Goal: Information Seeking & Learning: Learn about a topic

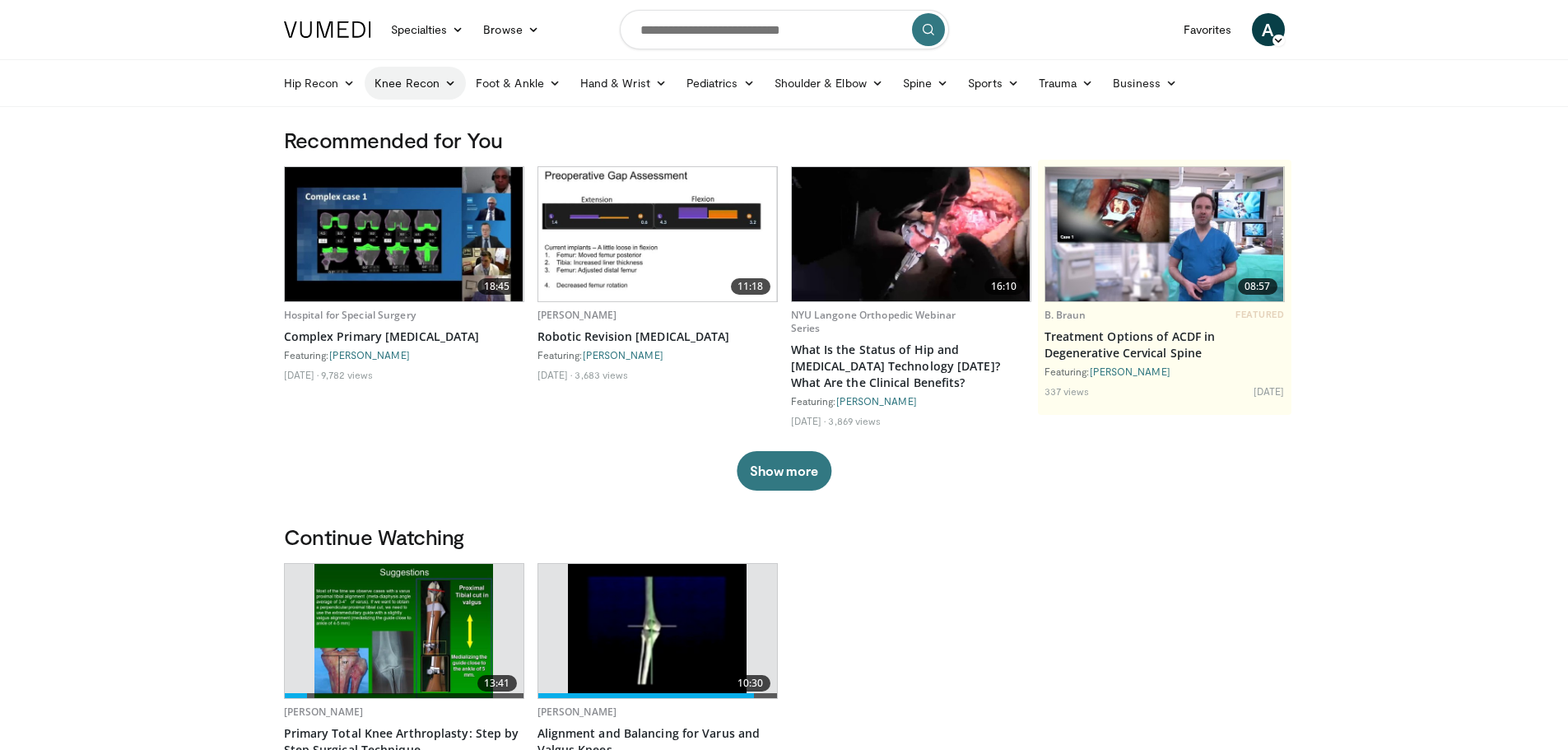
click at [431, 77] on link "Knee Recon" at bounding box center [415, 83] width 102 height 33
click at [441, 120] on link "Knee Arthroplasty" at bounding box center [463, 122] width 195 height 26
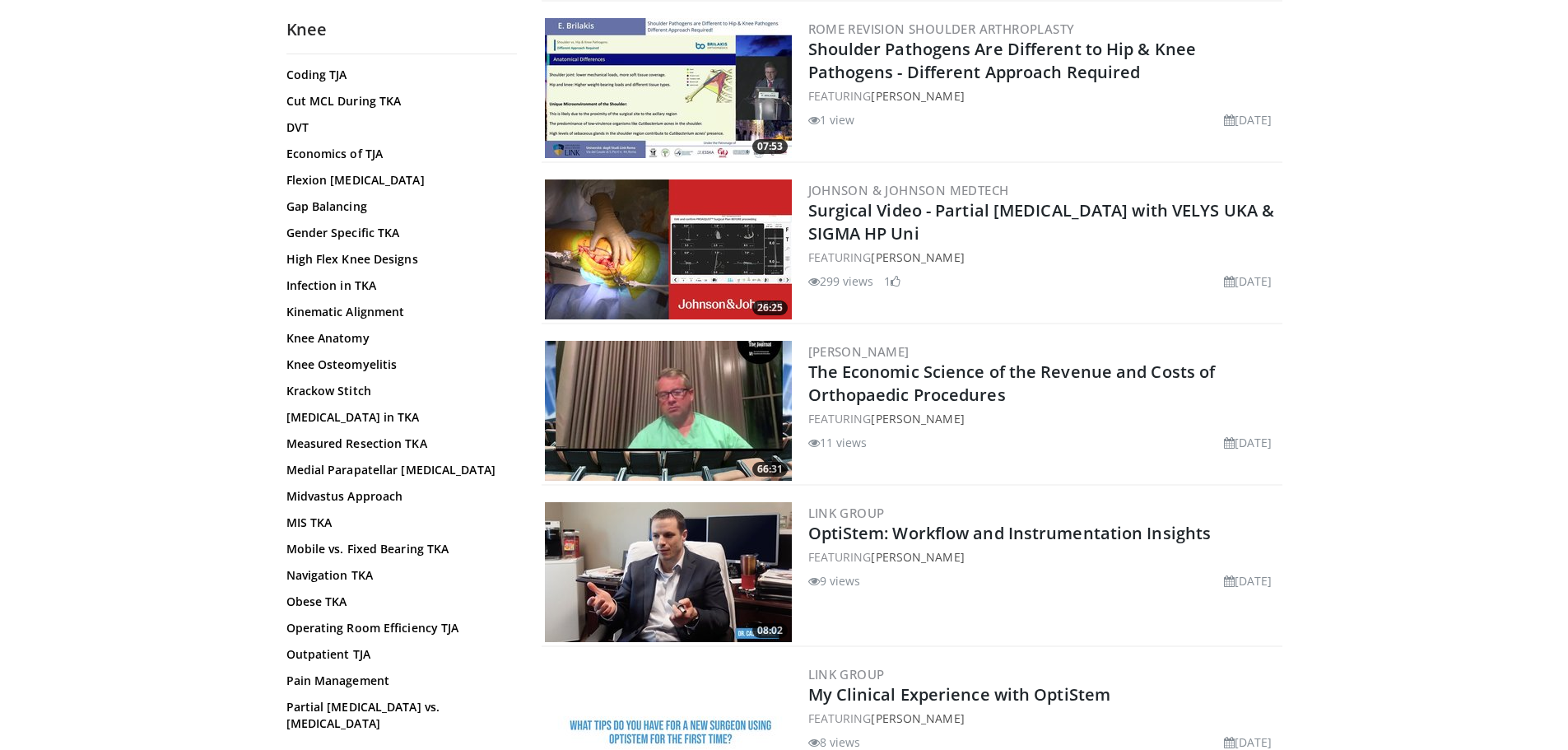
scroll to position [576, 0]
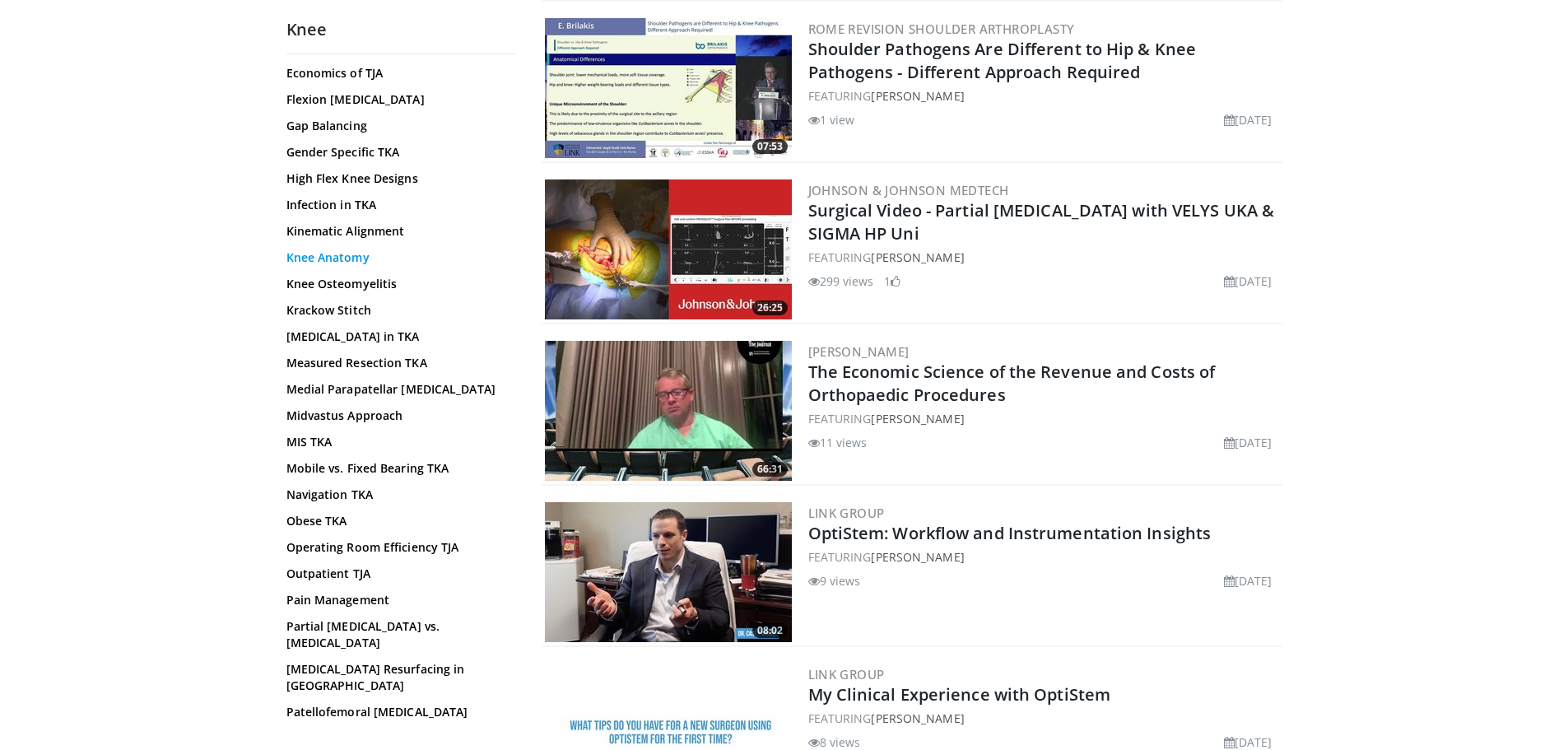
click at [341, 262] on link "Knee Anatomy" at bounding box center [398, 257] width 222 height 17
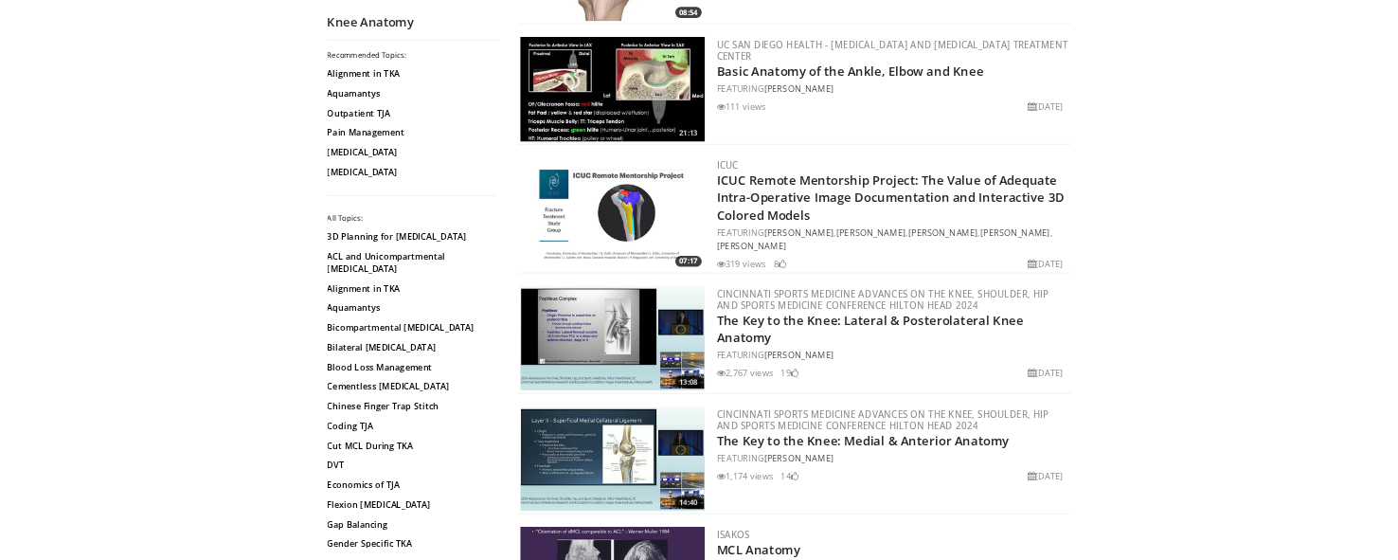
scroll to position [1895, 0]
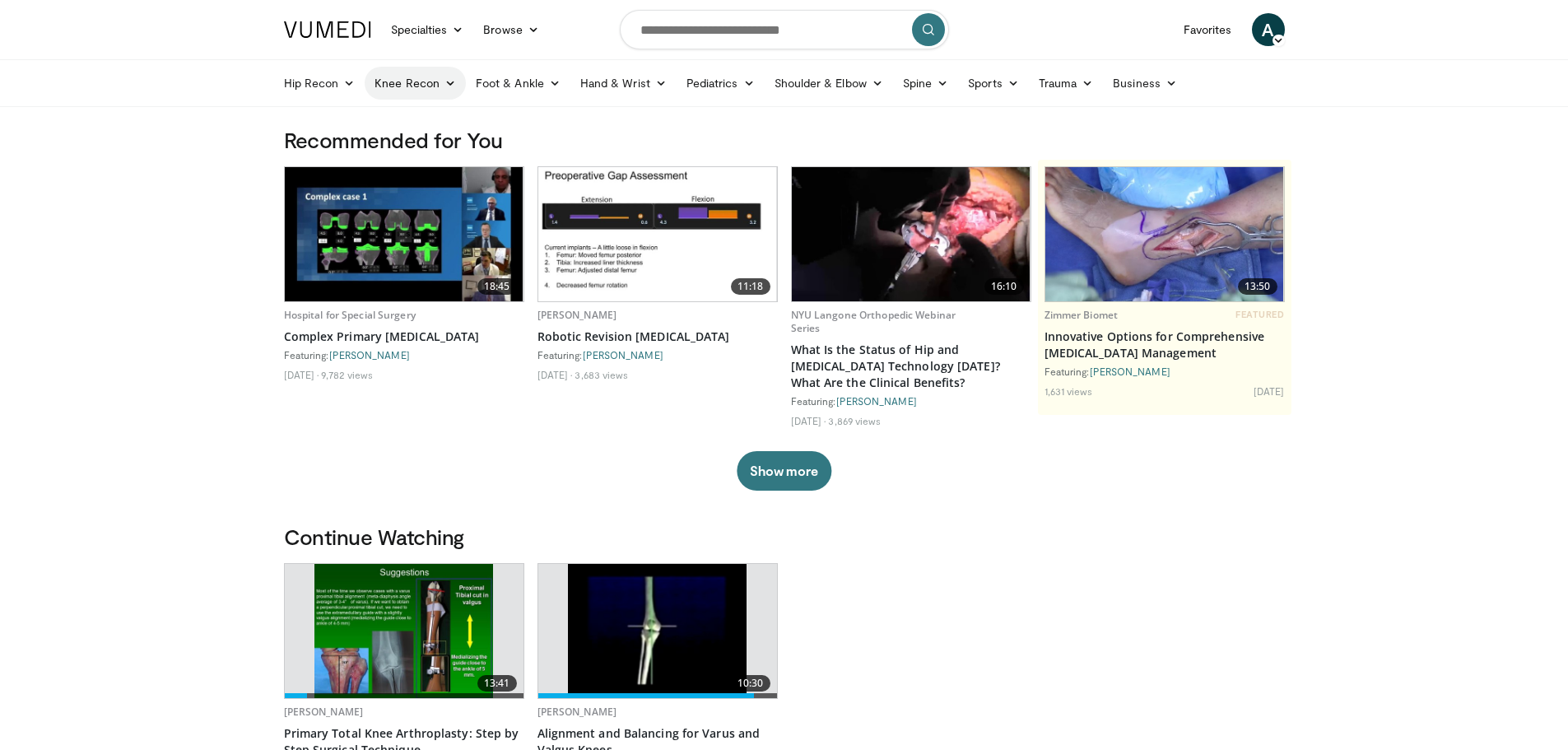
click at [416, 90] on link "Knee Recon" at bounding box center [415, 83] width 102 height 33
click at [428, 124] on link "Knee Arthroplasty" at bounding box center [463, 122] width 195 height 26
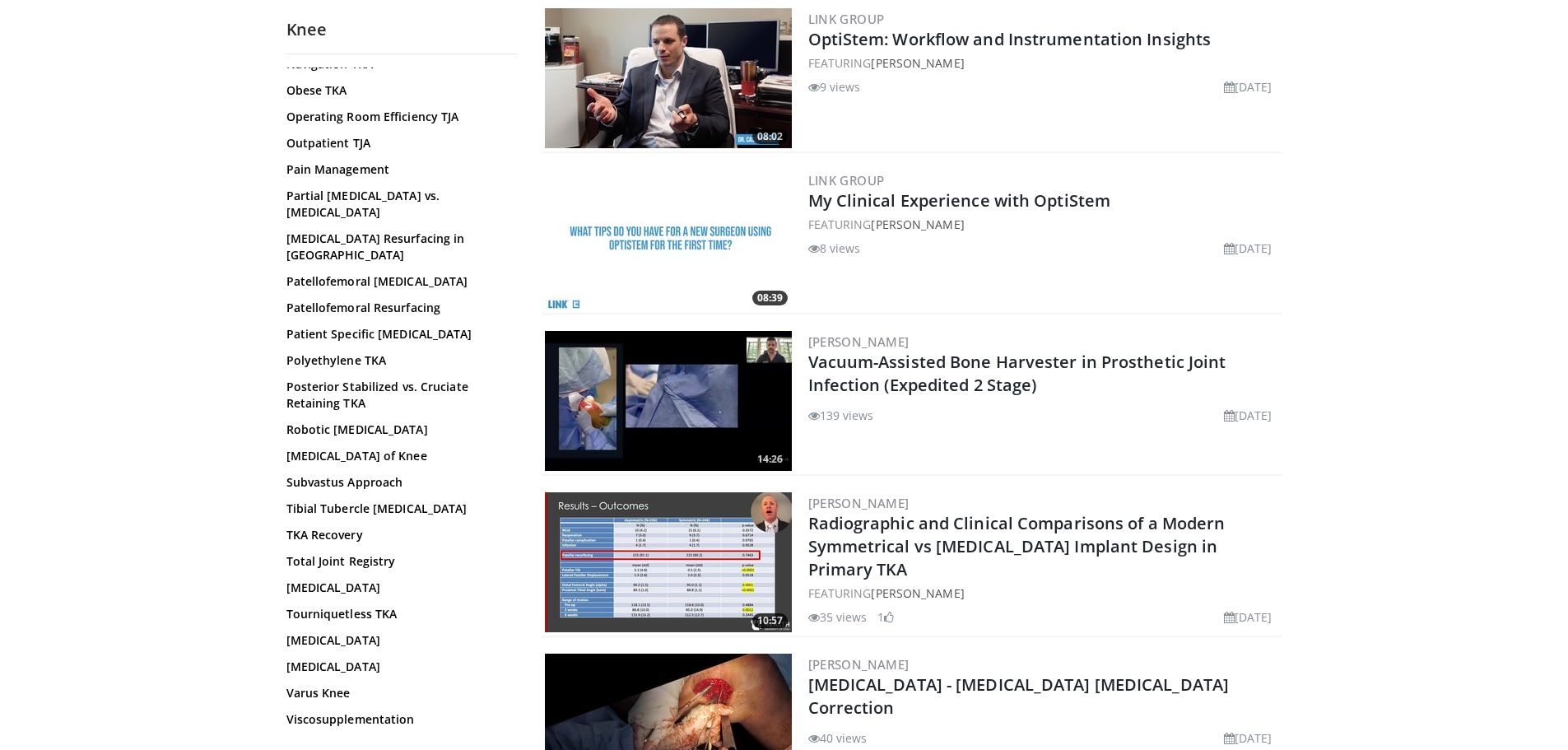
scroll to position [1011, 0]
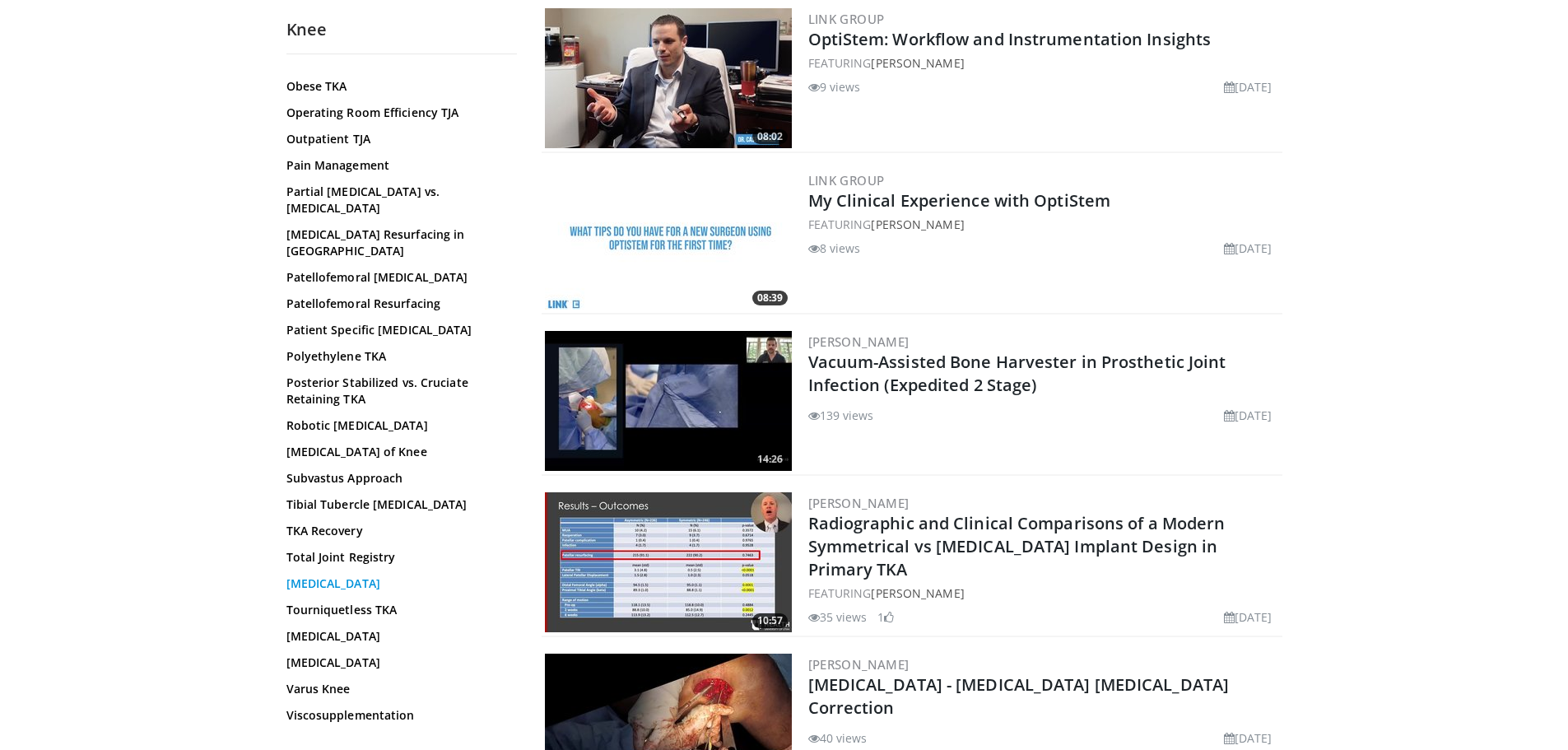
click at [379, 575] on link "Total Knee Arthroplasty" at bounding box center [398, 583] width 222 height 17
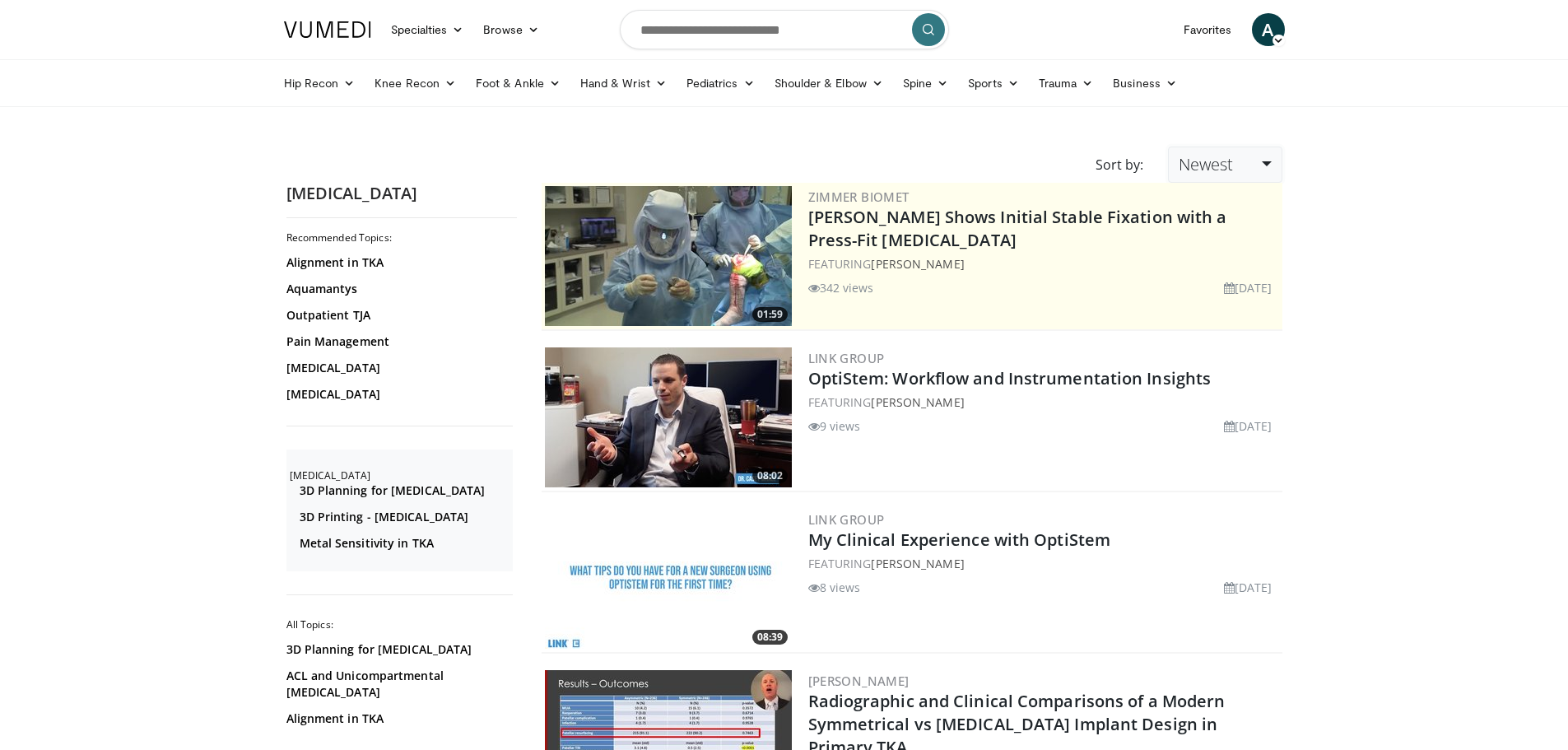
click at [1227, 164] on span "Newest" at bounding box center [1206, 164] width 55 height 23
click at [1231, 200] on link "Relevance" at bounding box center [1234, 205] width 130 height 26
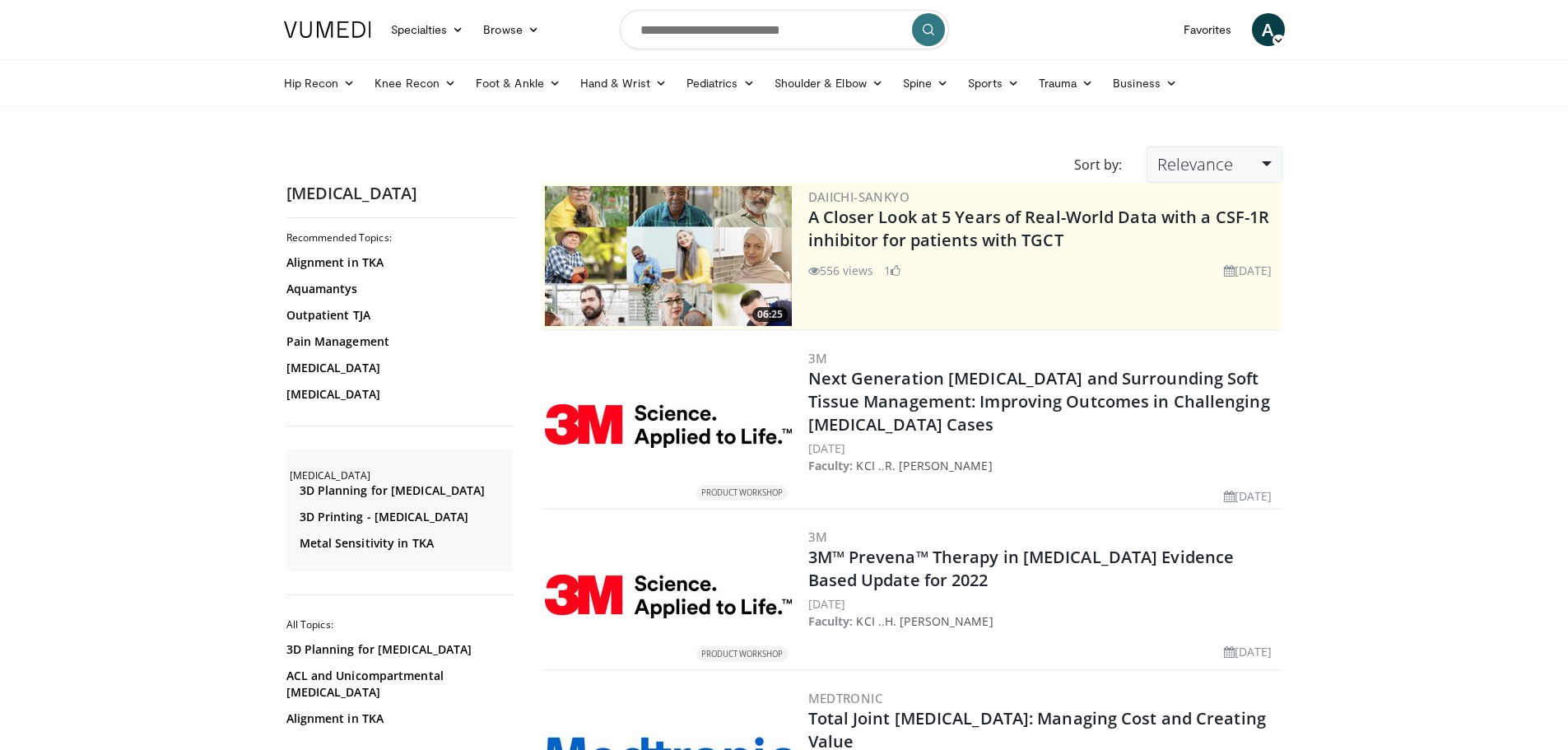
click at [1223, 166] on span "Relevance" at bounding box center [1194, 164] width 76 height 23
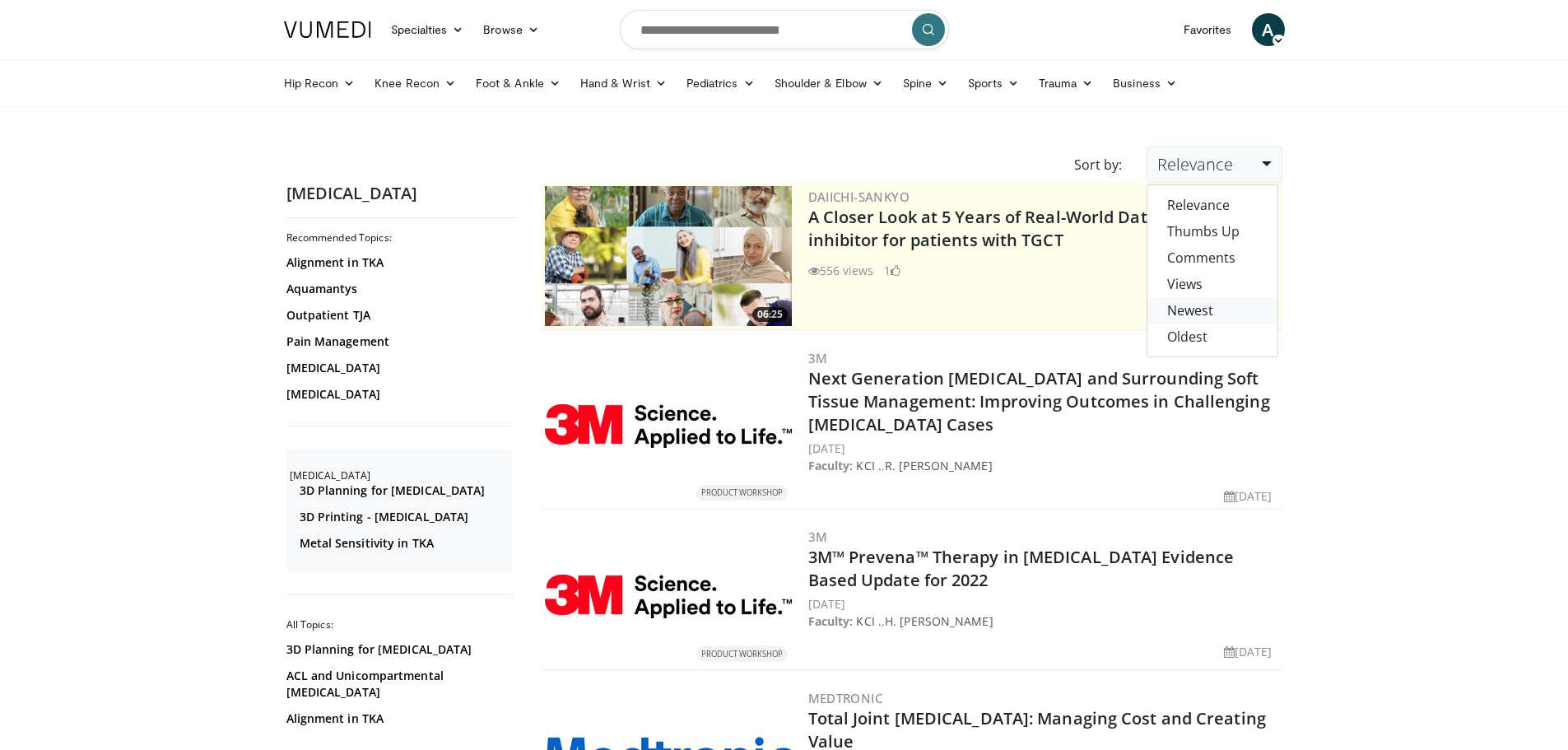
click at [1204, 310] on link "Newest" at bounding box center [1213, 310] width 130 height 26
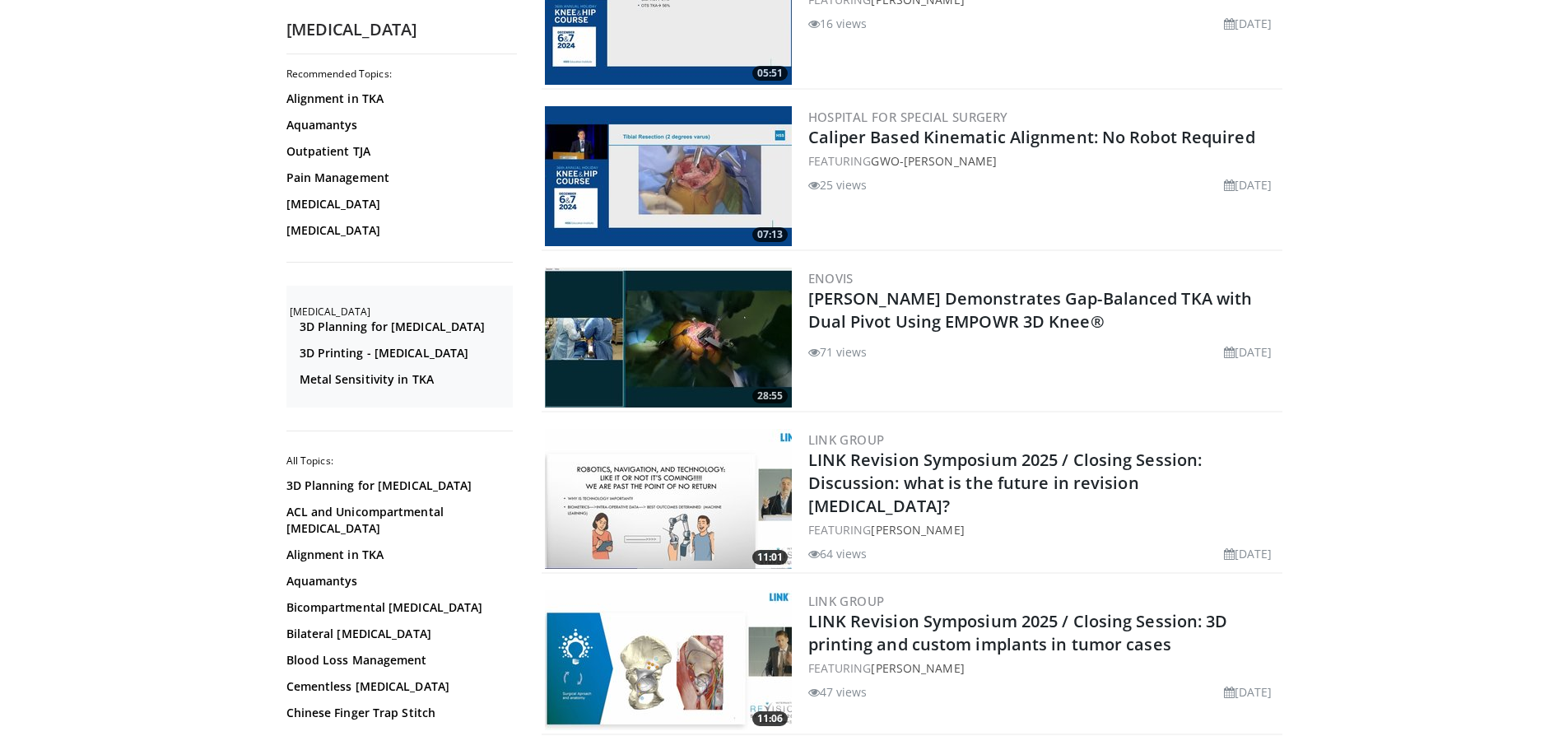
scroll to position [2684, 0]
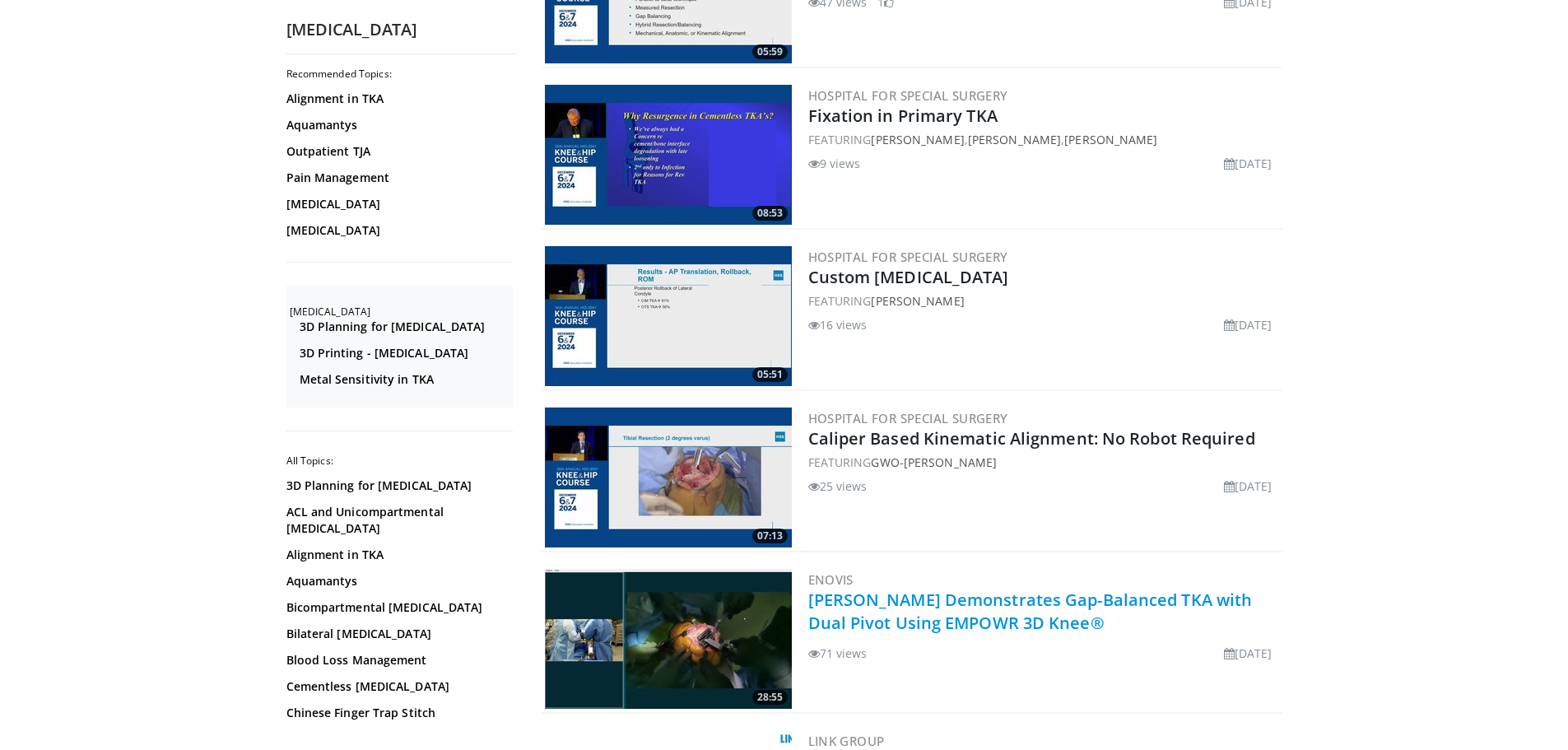
click at [976, 627] on link "[PERSON_NAME] Demonstrates Gap-Balanced TKA with Dual Pivot Using EMPOWR 3D Kne…" at bounding box center [1030, 611] width 445 height 45
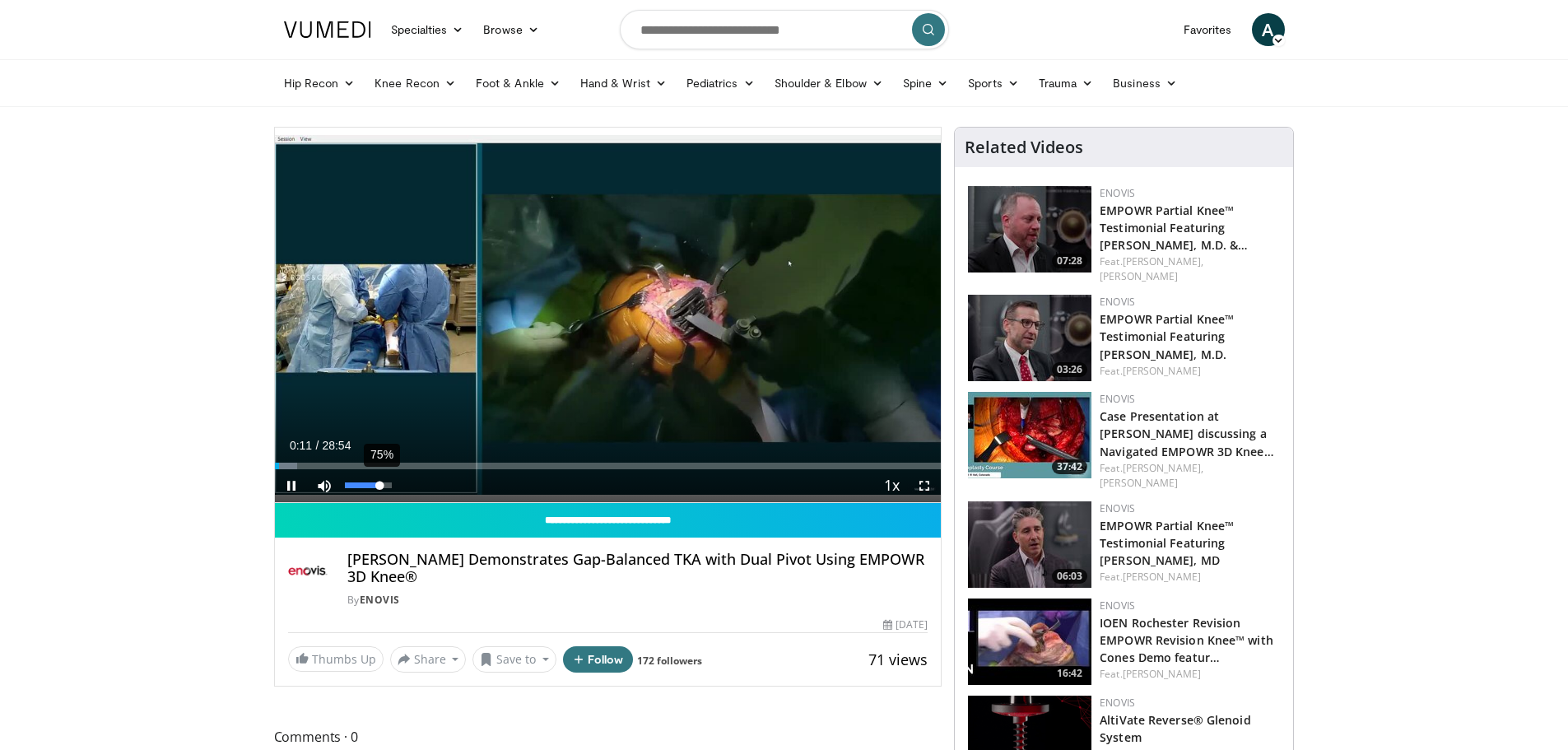
click at [380, 489] on div "75%" at bounding box center [368, 486] width 57 height 33
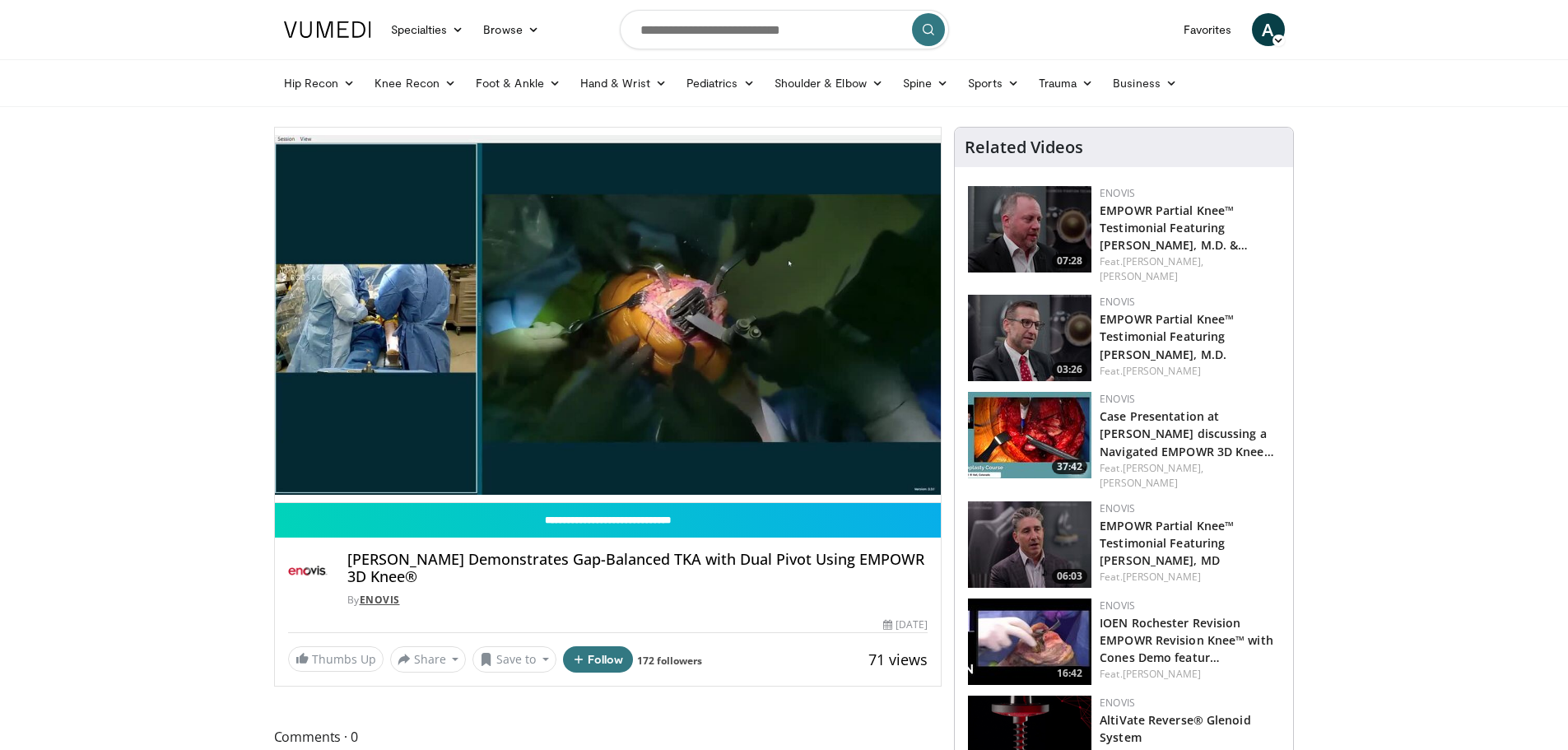
click at [383, 603] on link "Enovis" at bounding box center [380, 600] width 40 height 14
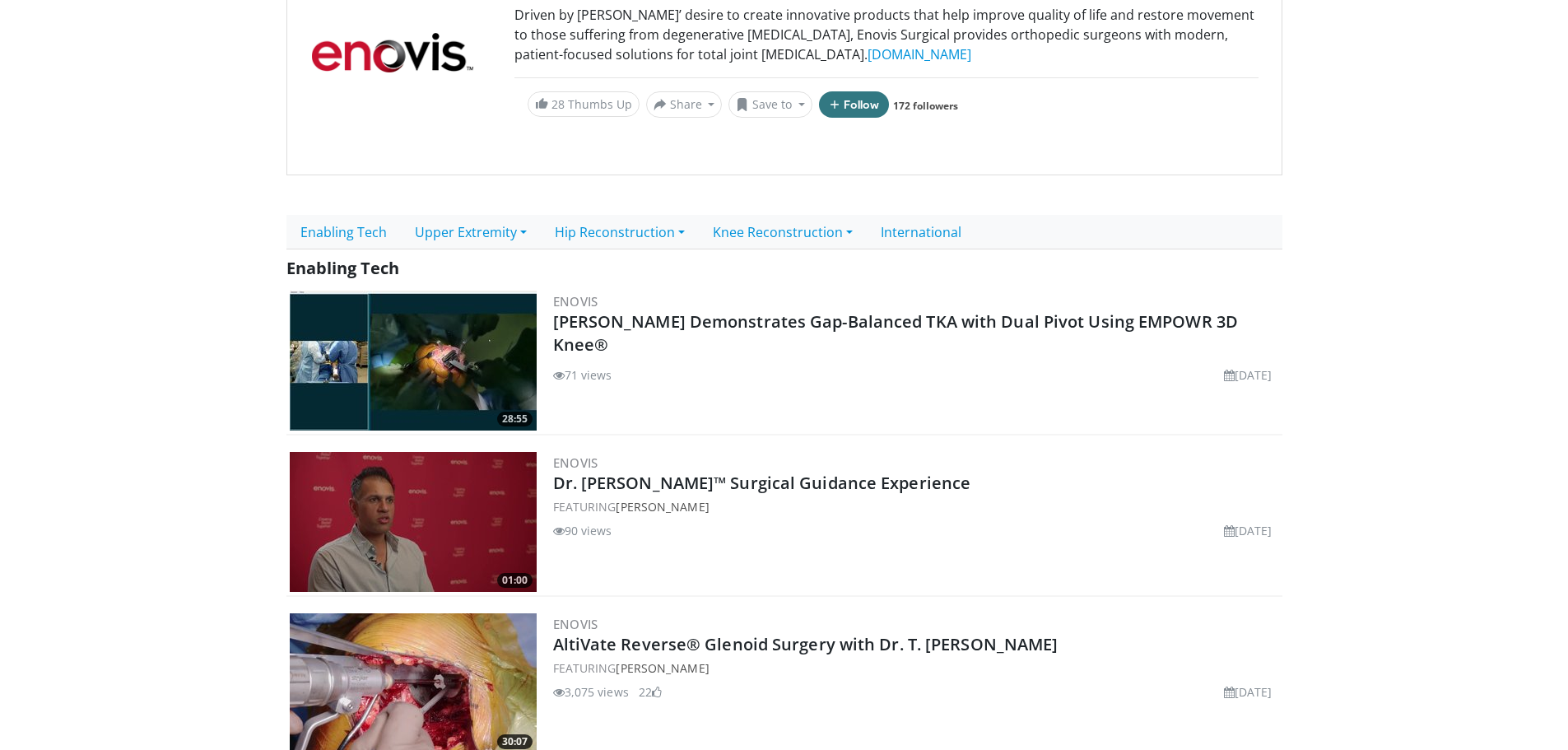
scroll to position [247, 0]
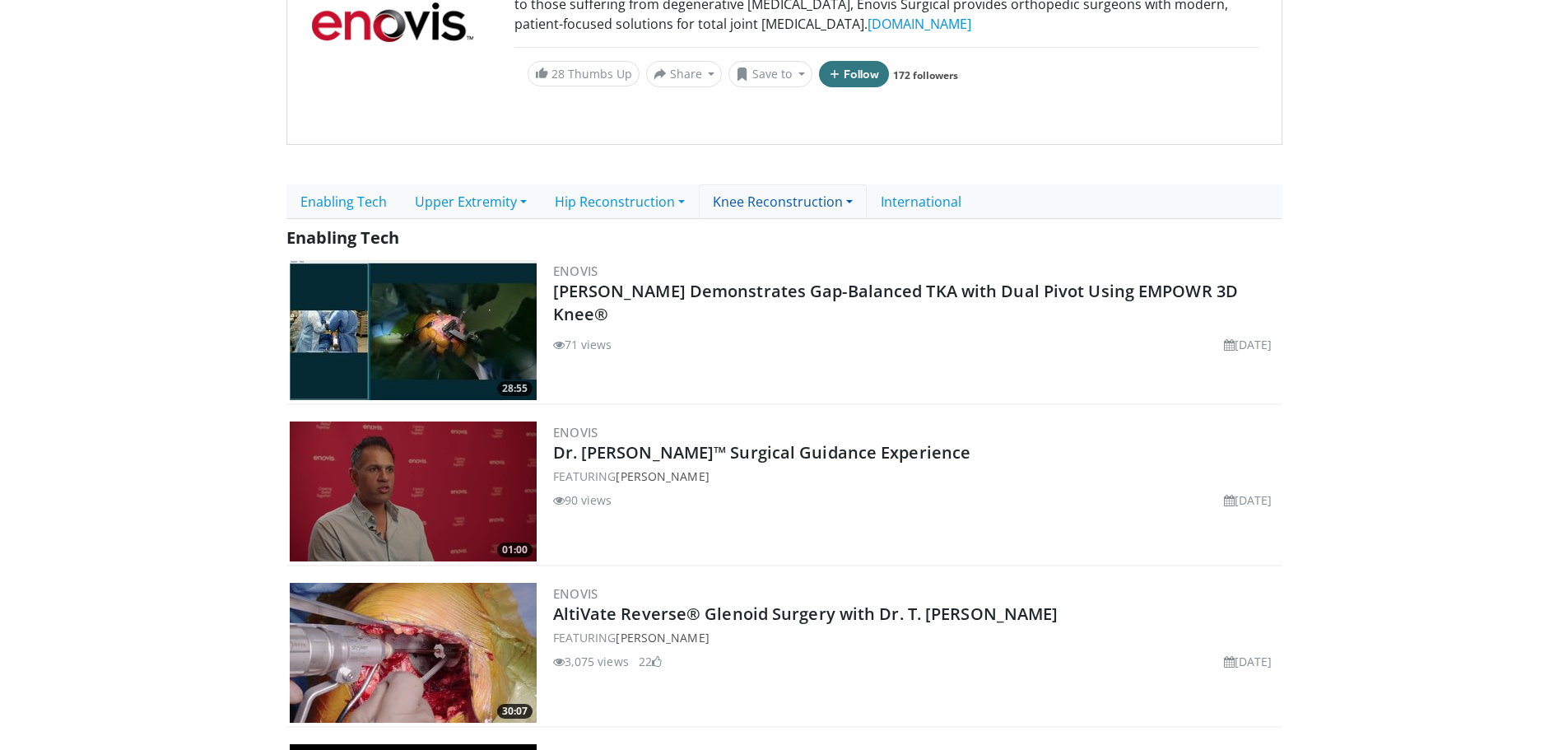
click at [800, 199] on link "Knee Reconstruction" at bounding box center [782, 202] width 168 height 35
click at [789, 242] on link "Knee Arthroplasty" at bounding box center [775, 239] width 152 height 26
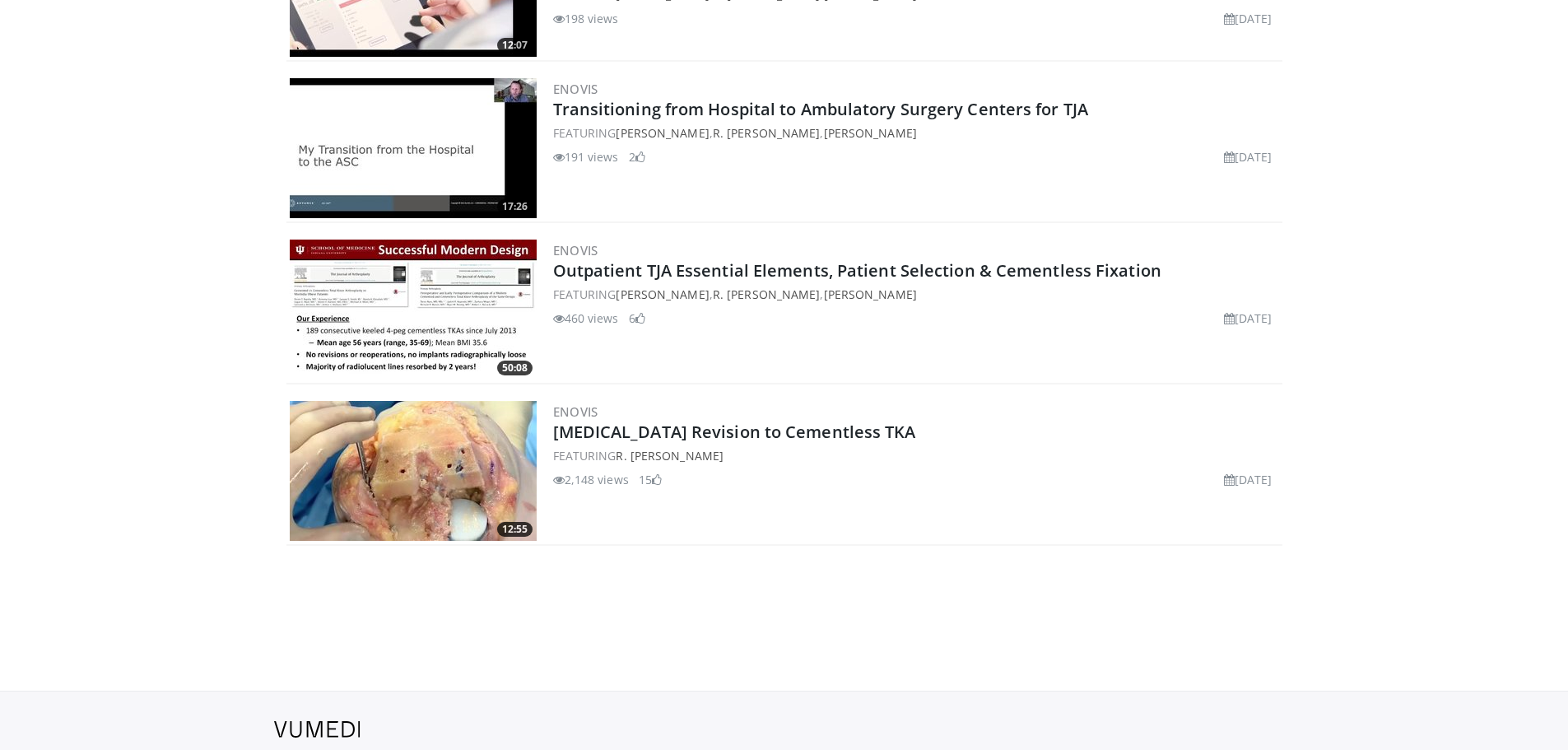
scroll to position [2627, 0]
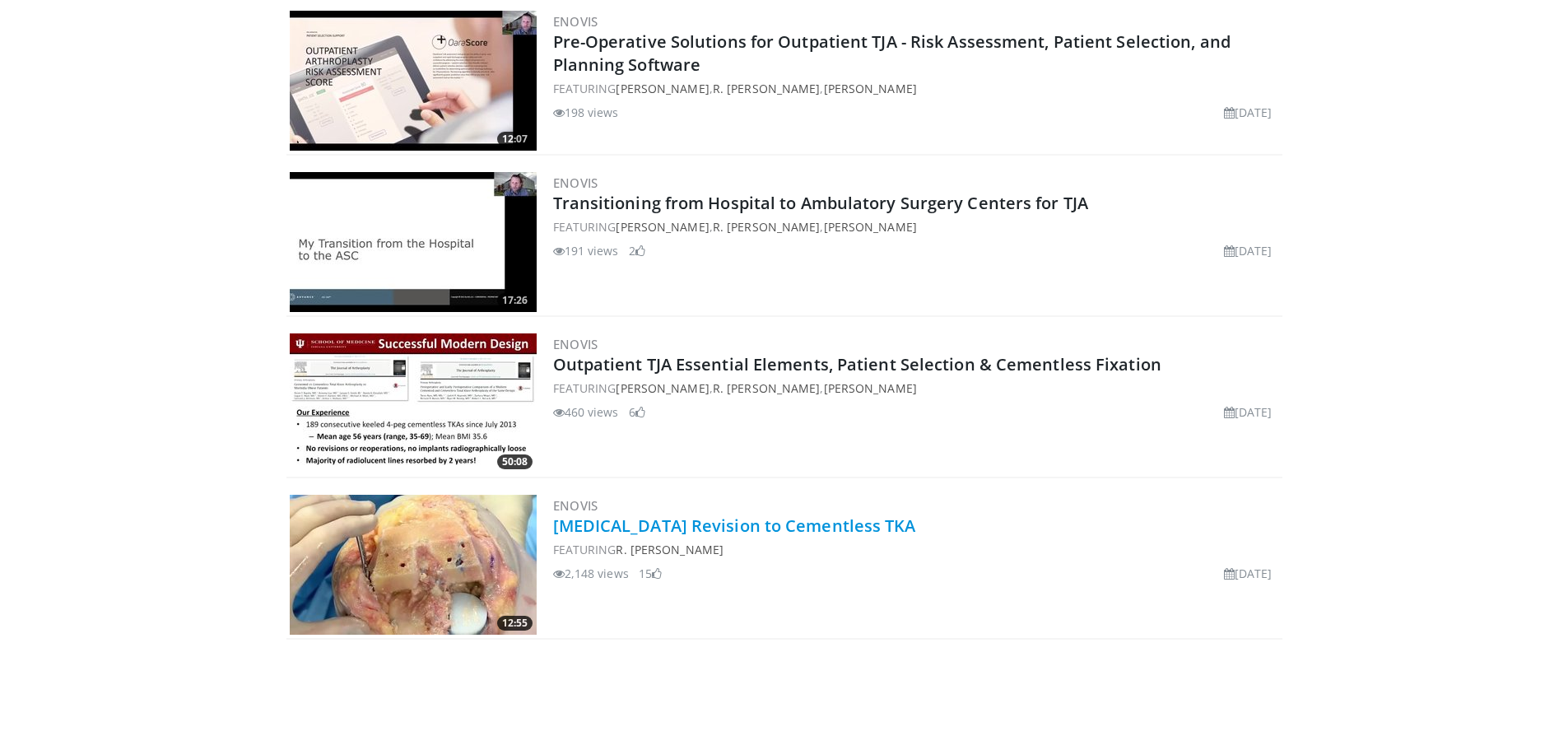
click at [729, 527] on link "Unicompartmental Knee Arthroplasty Revision to Cementless TKA" at bounding box center [735, 526] width 363 height 23
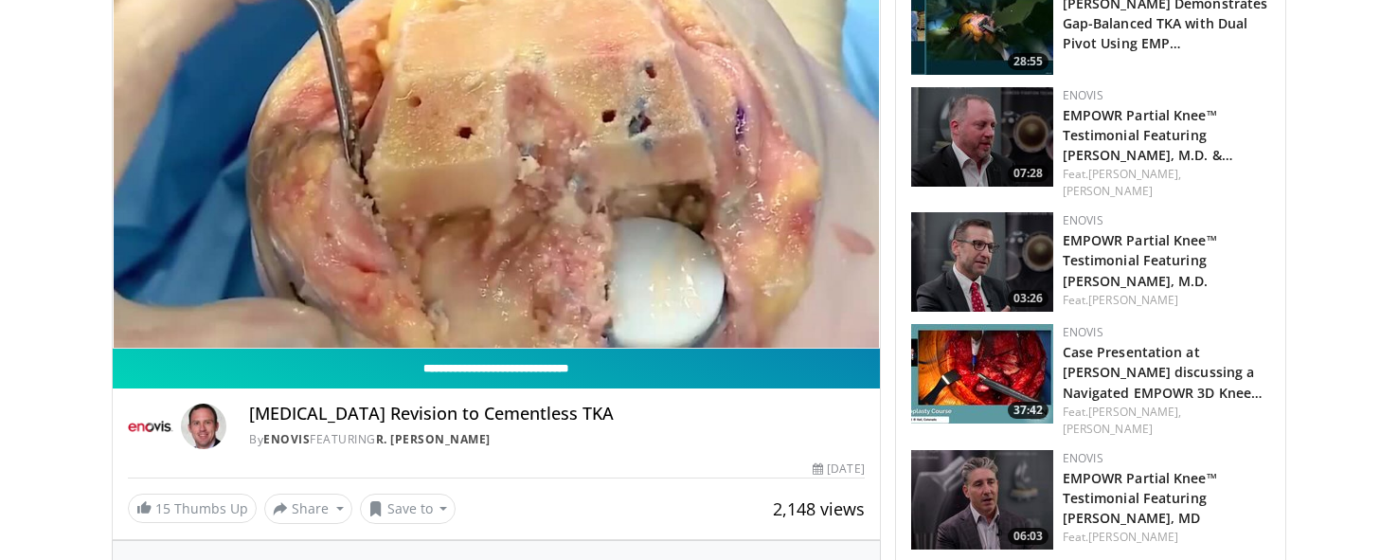
scroll to position [663, 0]
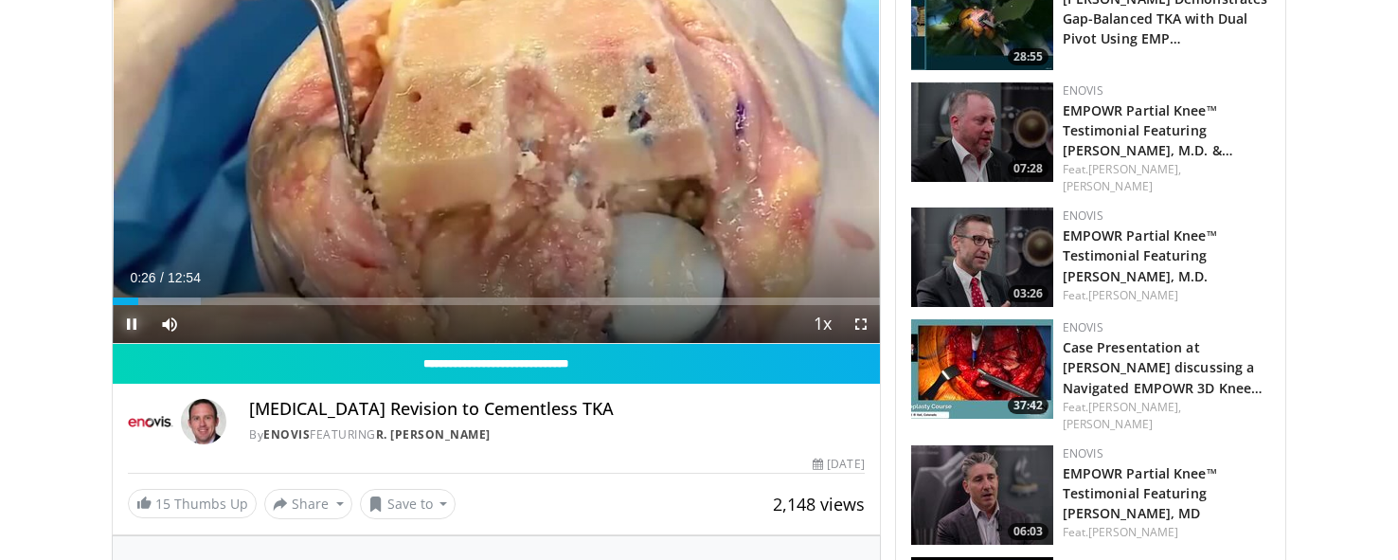
click at [132, 322] on span "Video Player" at bounding box center [132, 324] width 38 height 38
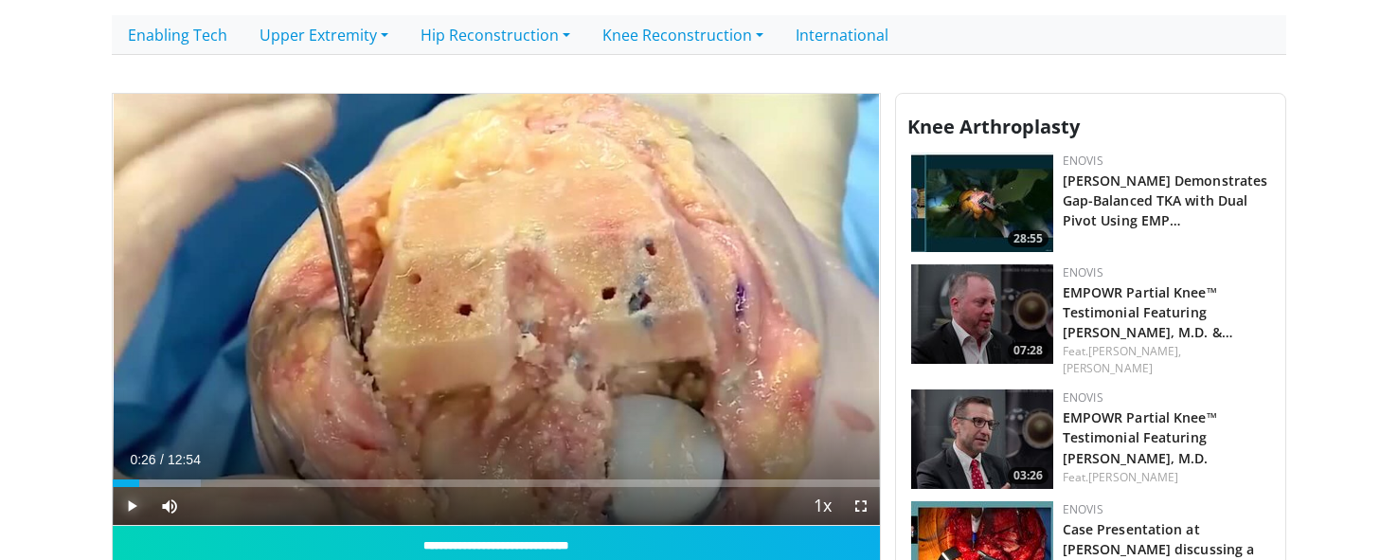
scroll to position [474, 0]
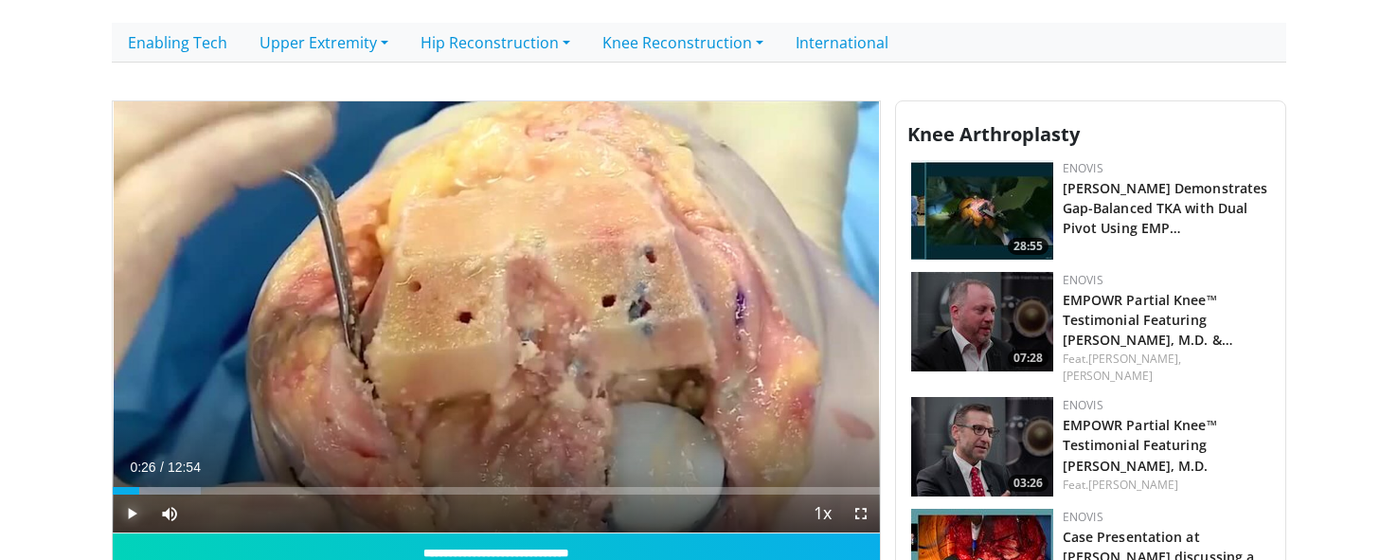
click at [133, 518] on span "Video Player" at bounding box center [132, 514] width 38 height 38
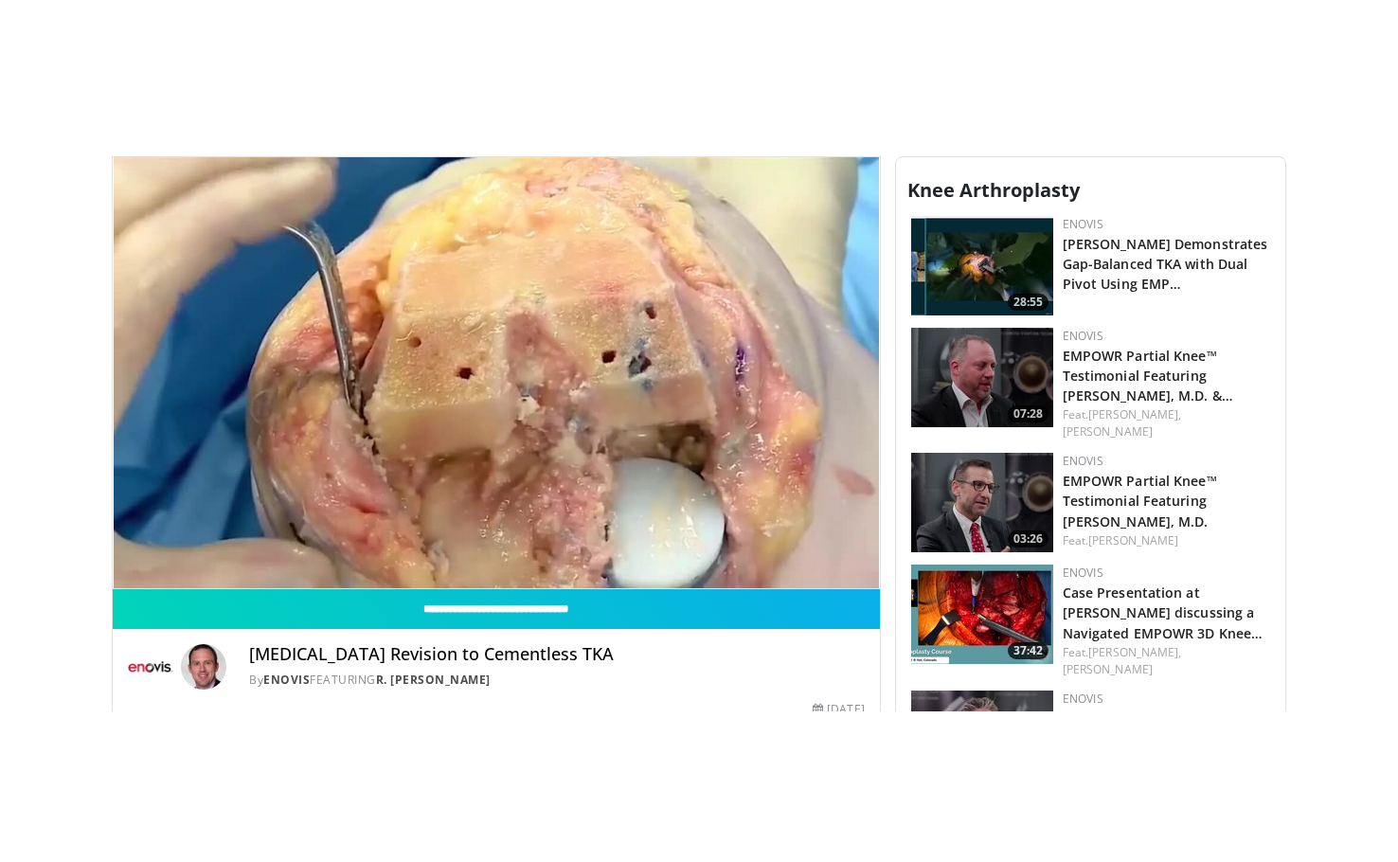
scroll to position [568, 0]
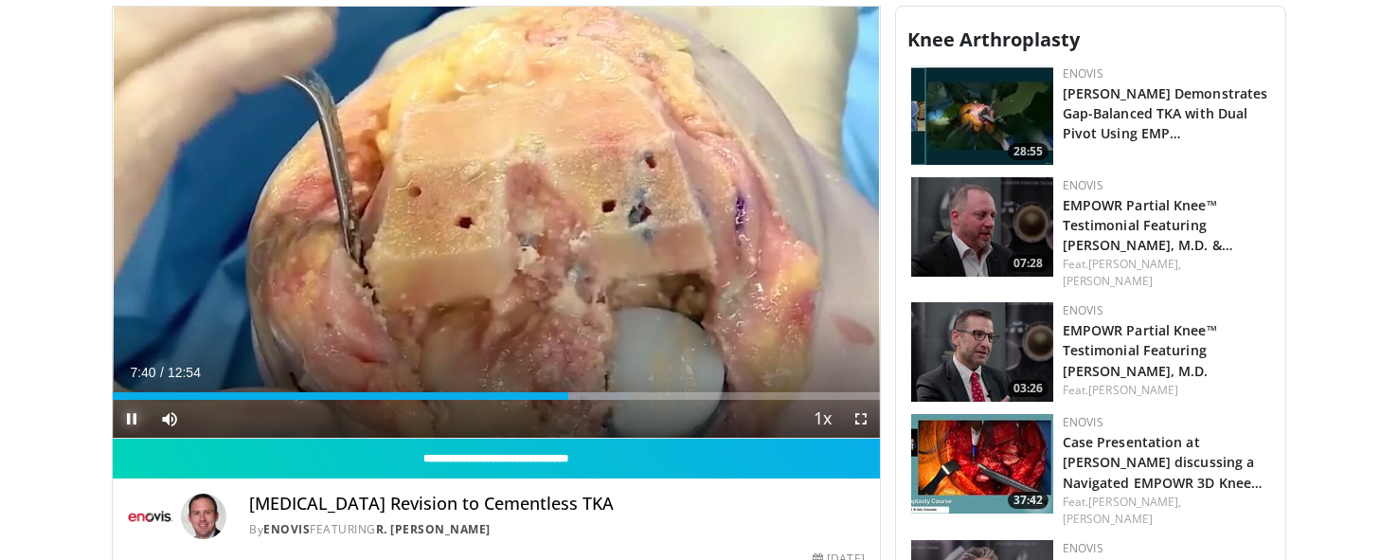
click at [126, 421] on span "Video Player" at bounding box center [132, 419] width 38 height 38
click at [130, 425] on span "Video Player" at bounding box center [132, 419] width 38 height 38
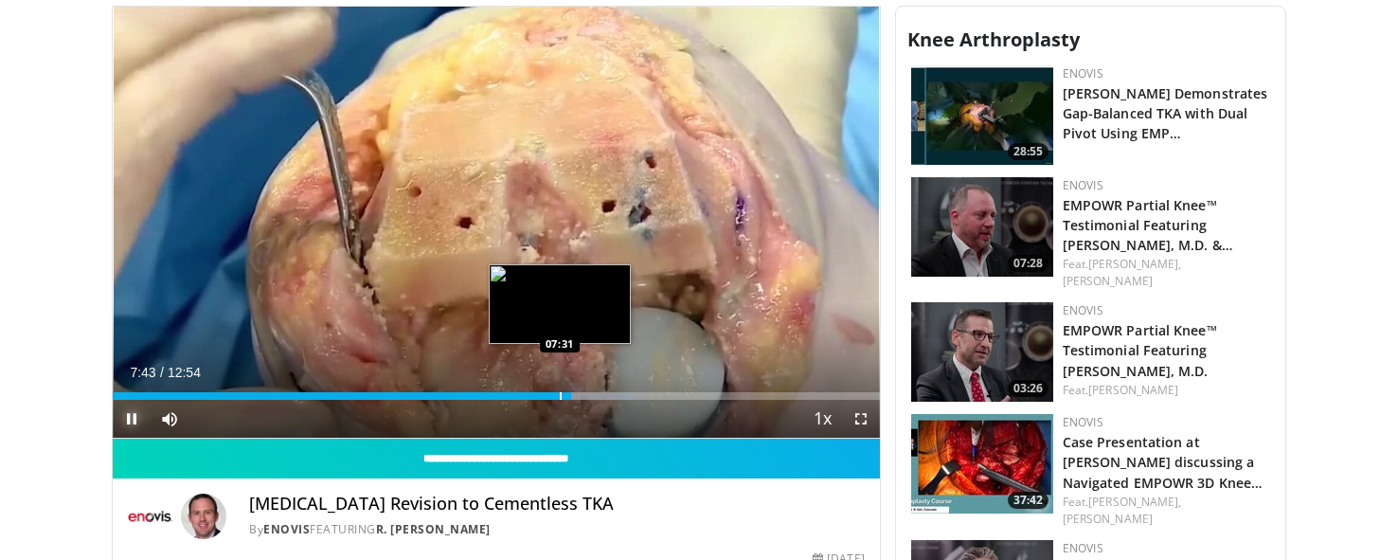
click at [560, 393] on div "Progress Bar" at bounding box center [561, 396] width 2 height 8
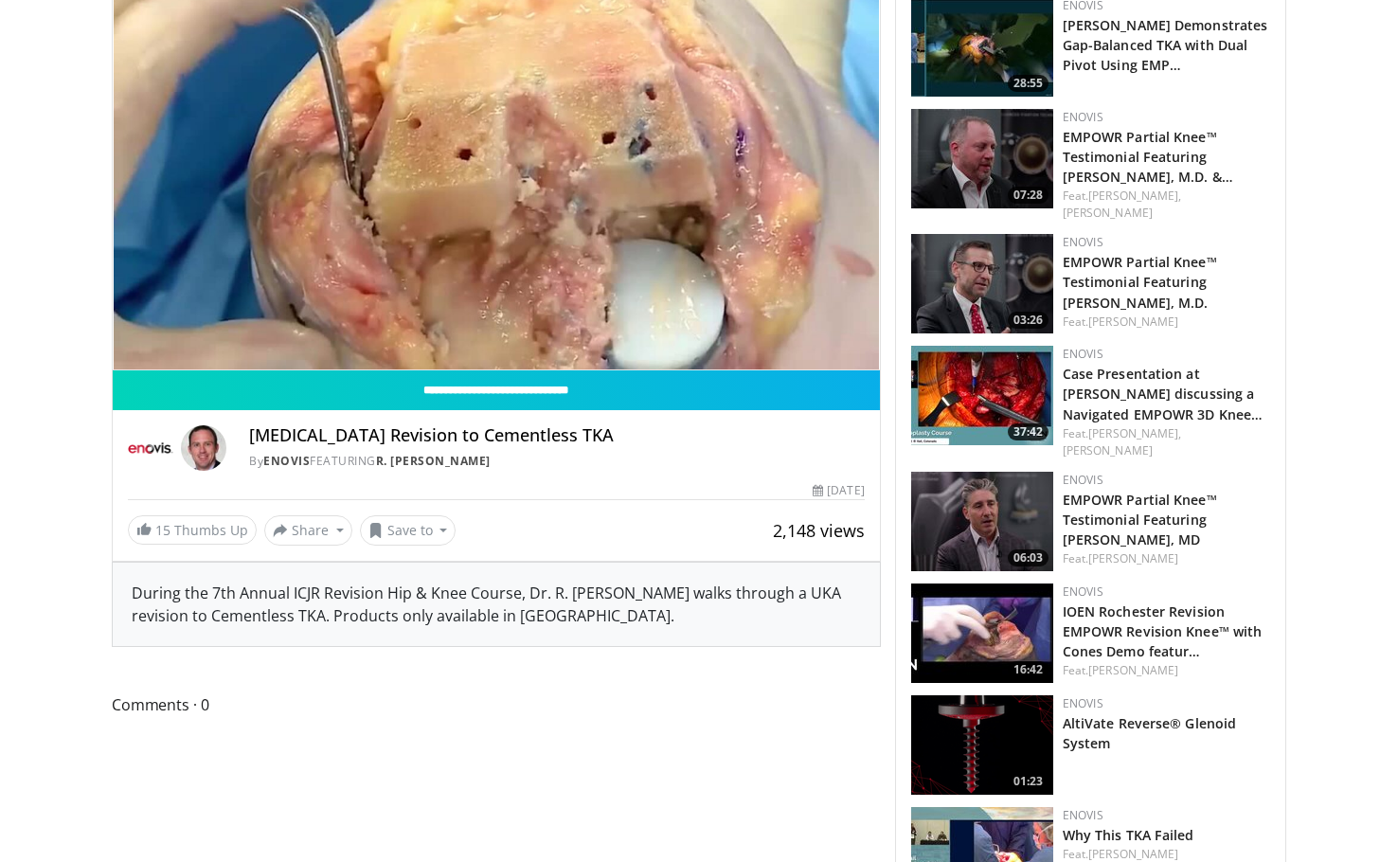
scroll to position [663, 0]
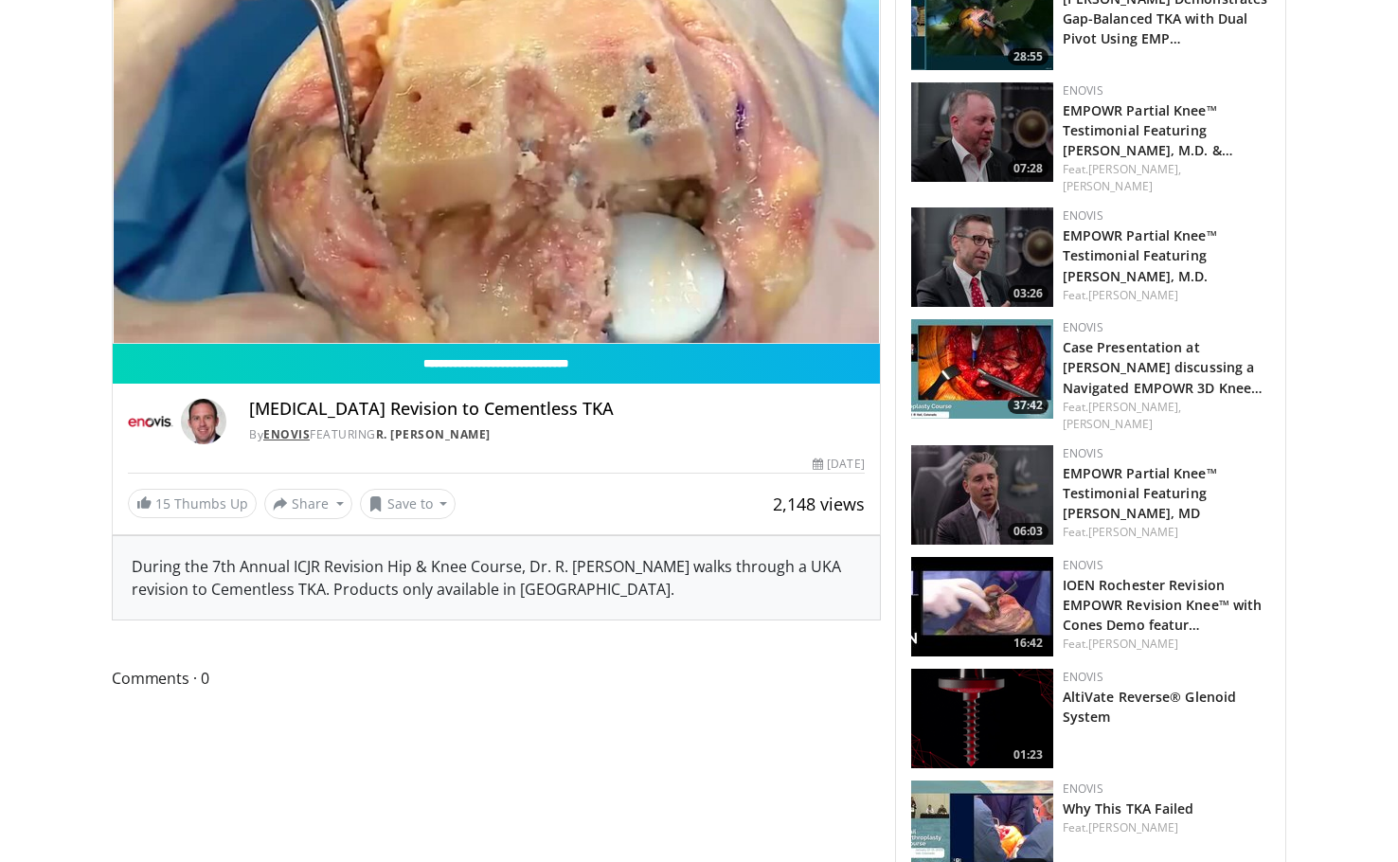
click at [287, 438] on link "Enovis" at bounding box center [286, 434] width 46 height 16
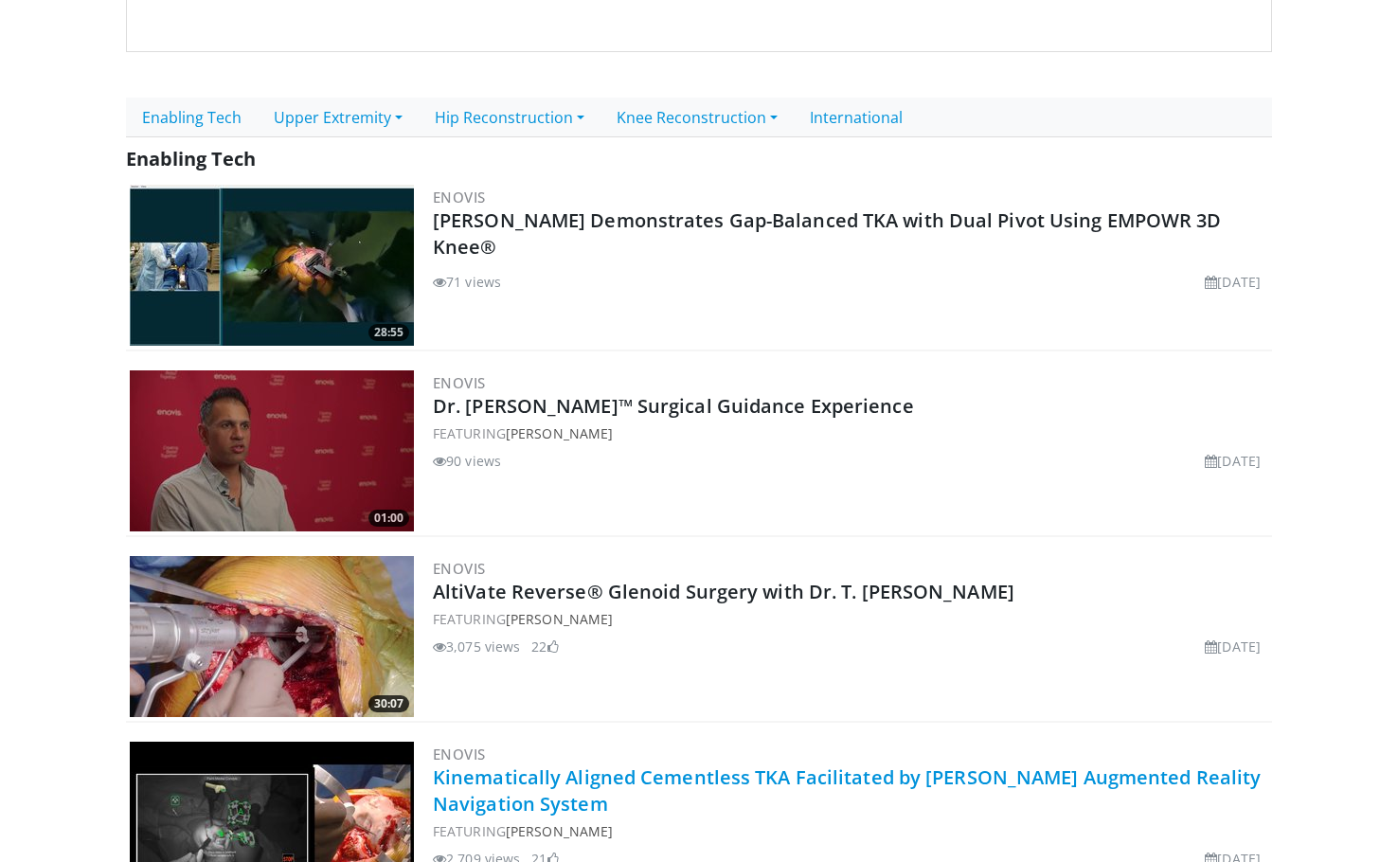
scroll to position [368, 0]
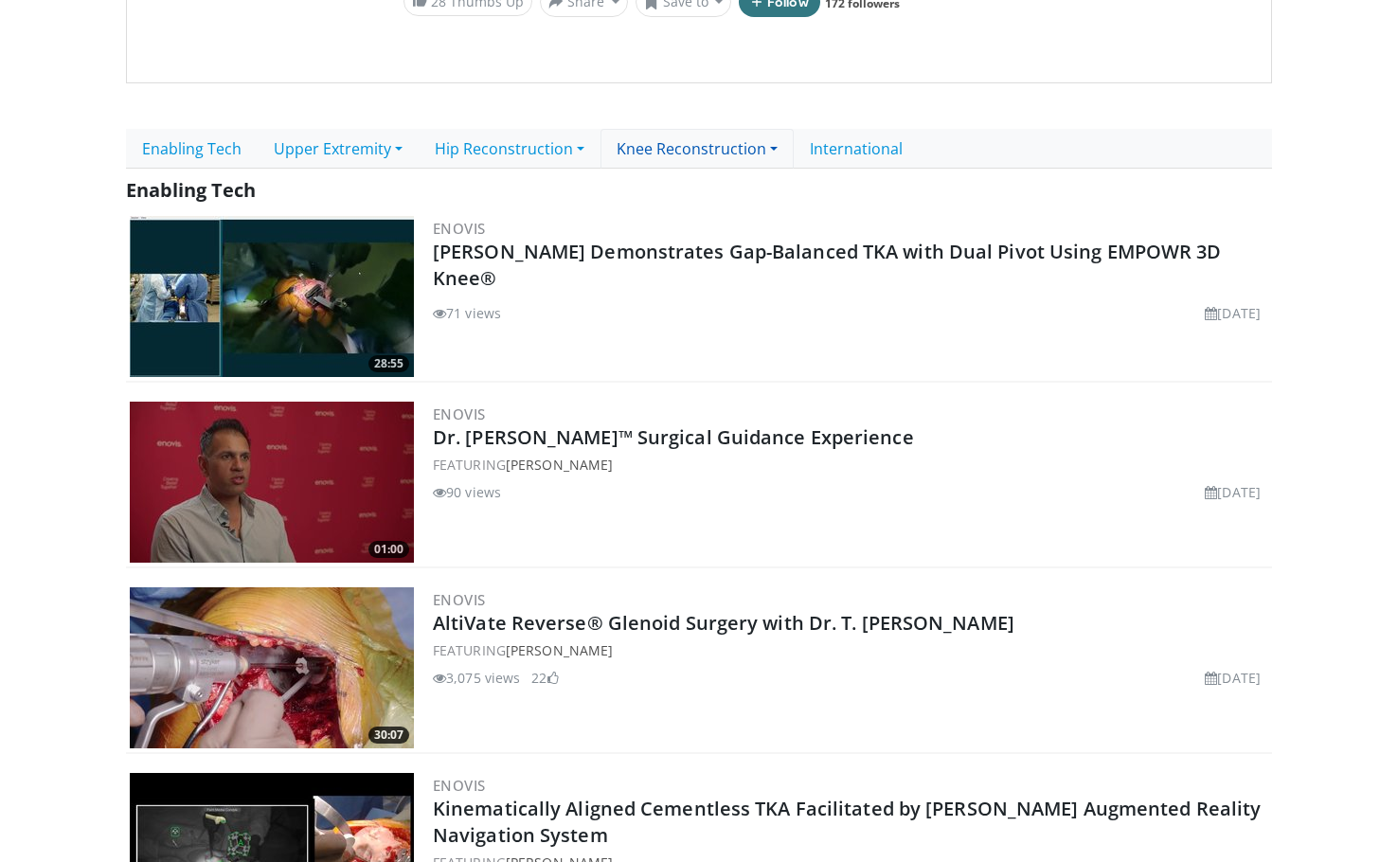
click at [744, 146] on link "Knee Reconstruction" at bounding box center [697, 149] width 193 height 40
click at [712, 188] on link "Knee Arthroplasty" at bounding box center [689, 191] width 175 height 30
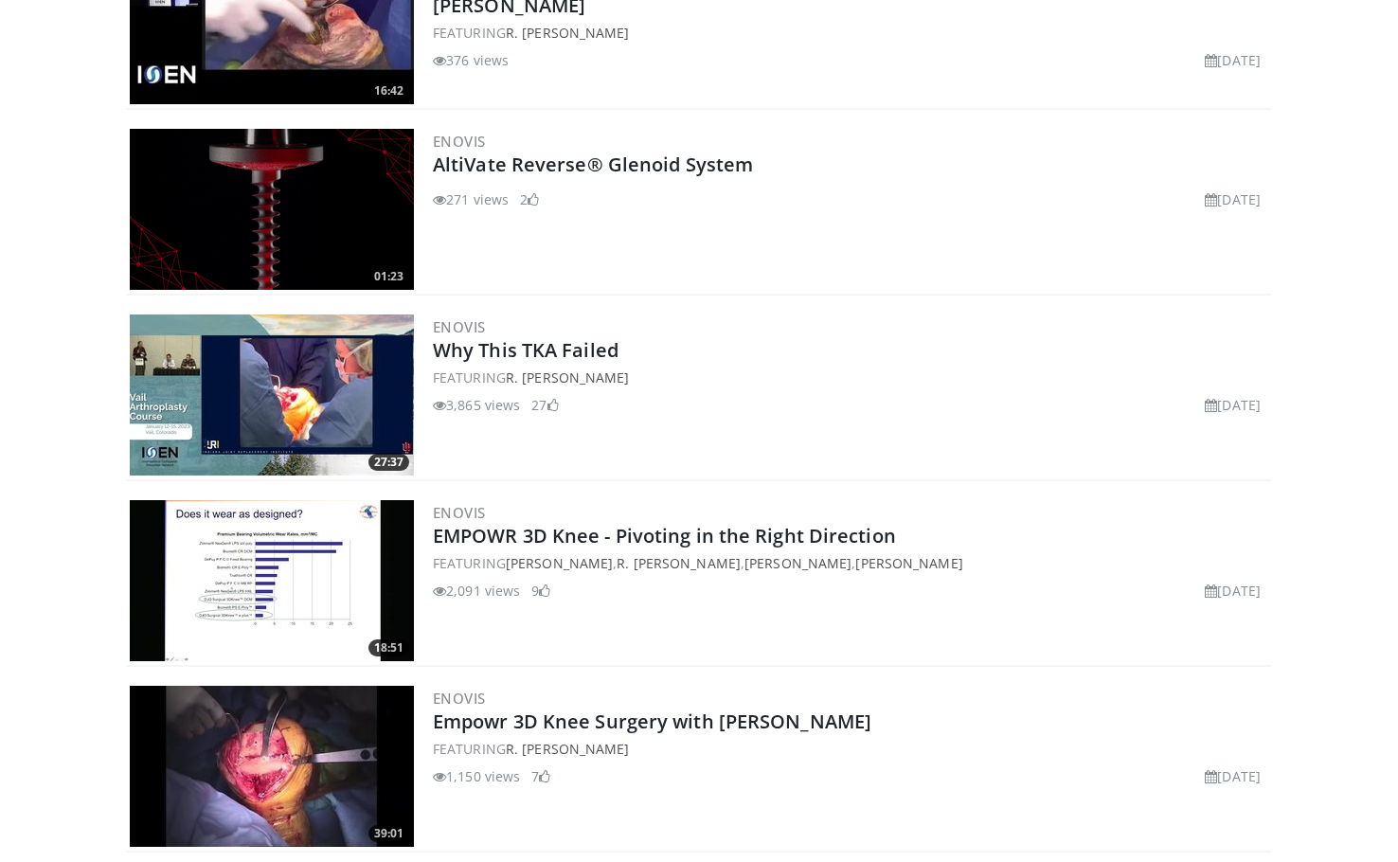
scroll to position [1611, 0]
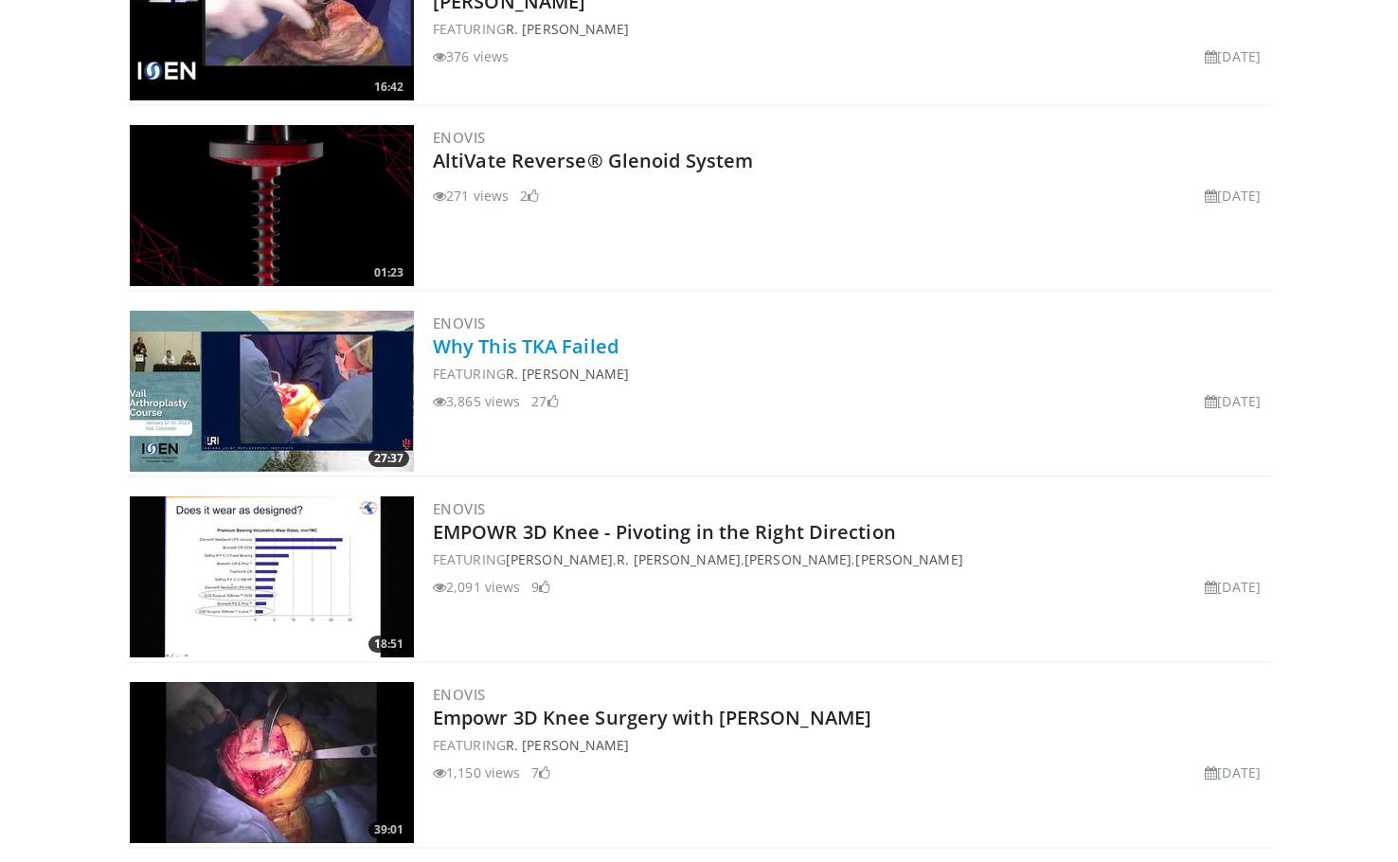
click at [568, 342] on link "Why This TKA Failed" at bounding box center [526, 346] width 186 height 26
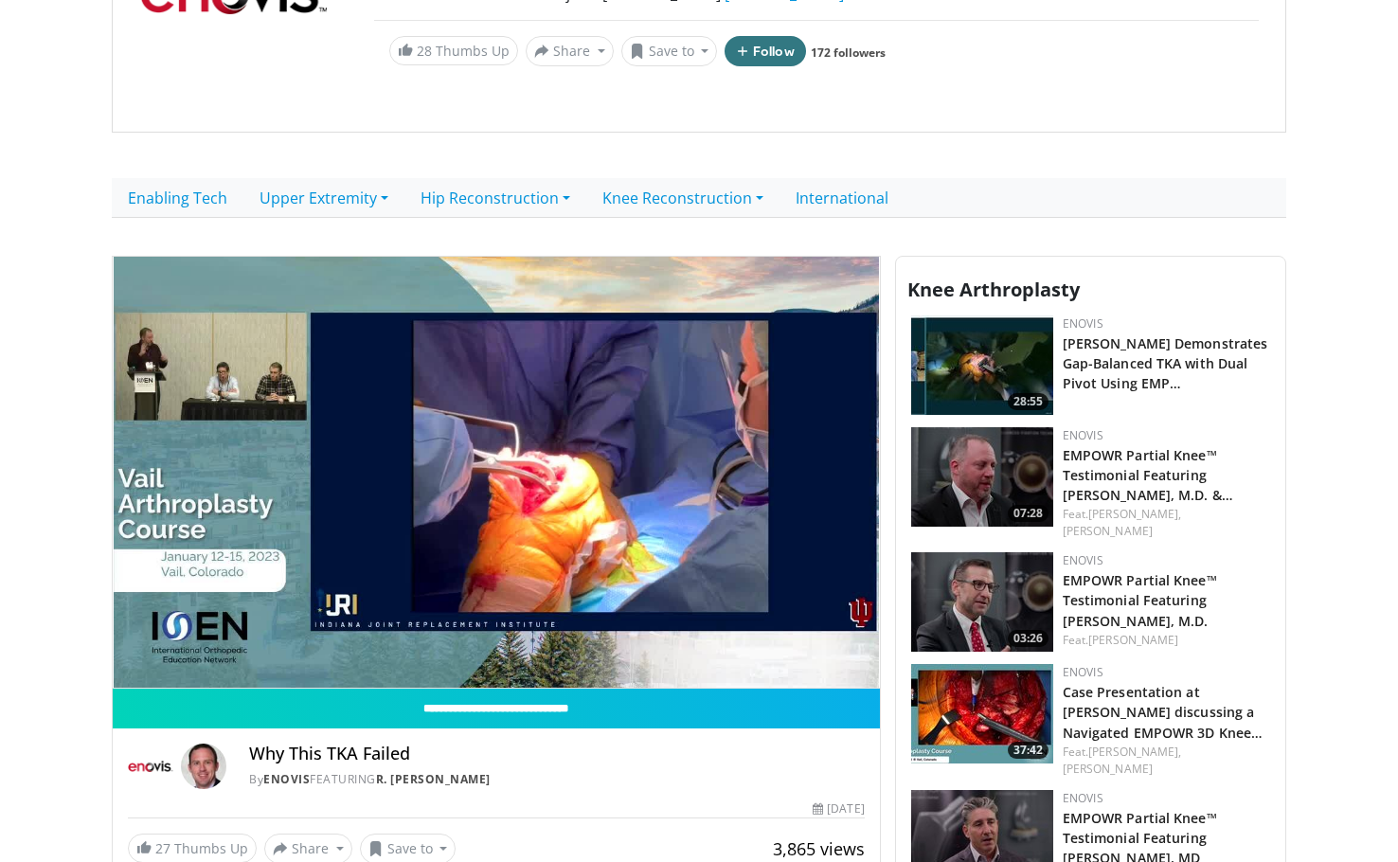
scroll to position [284, 0]
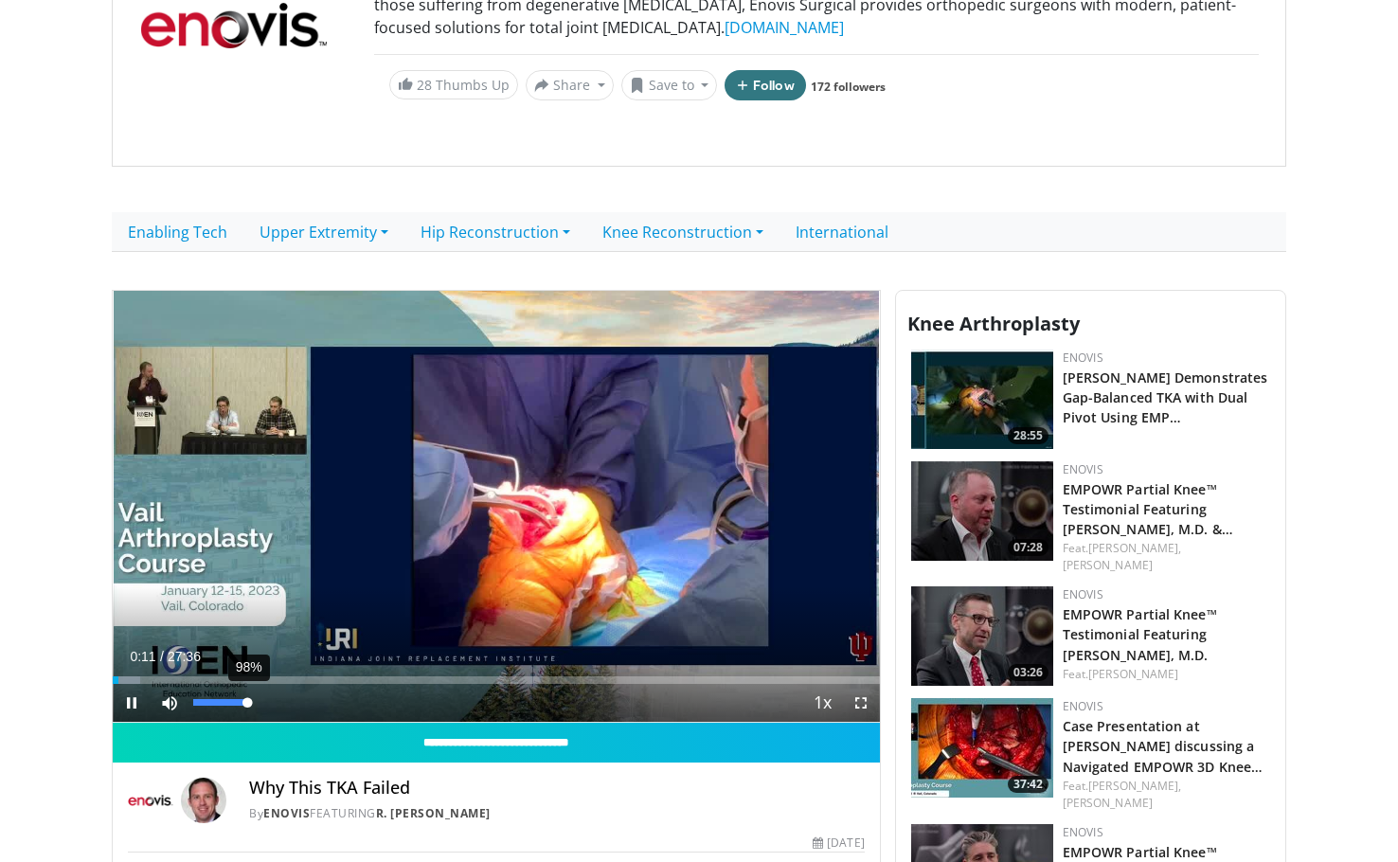
click at [247, 705] on div "98%" at bounding box center [220, 702] width 54 height 7
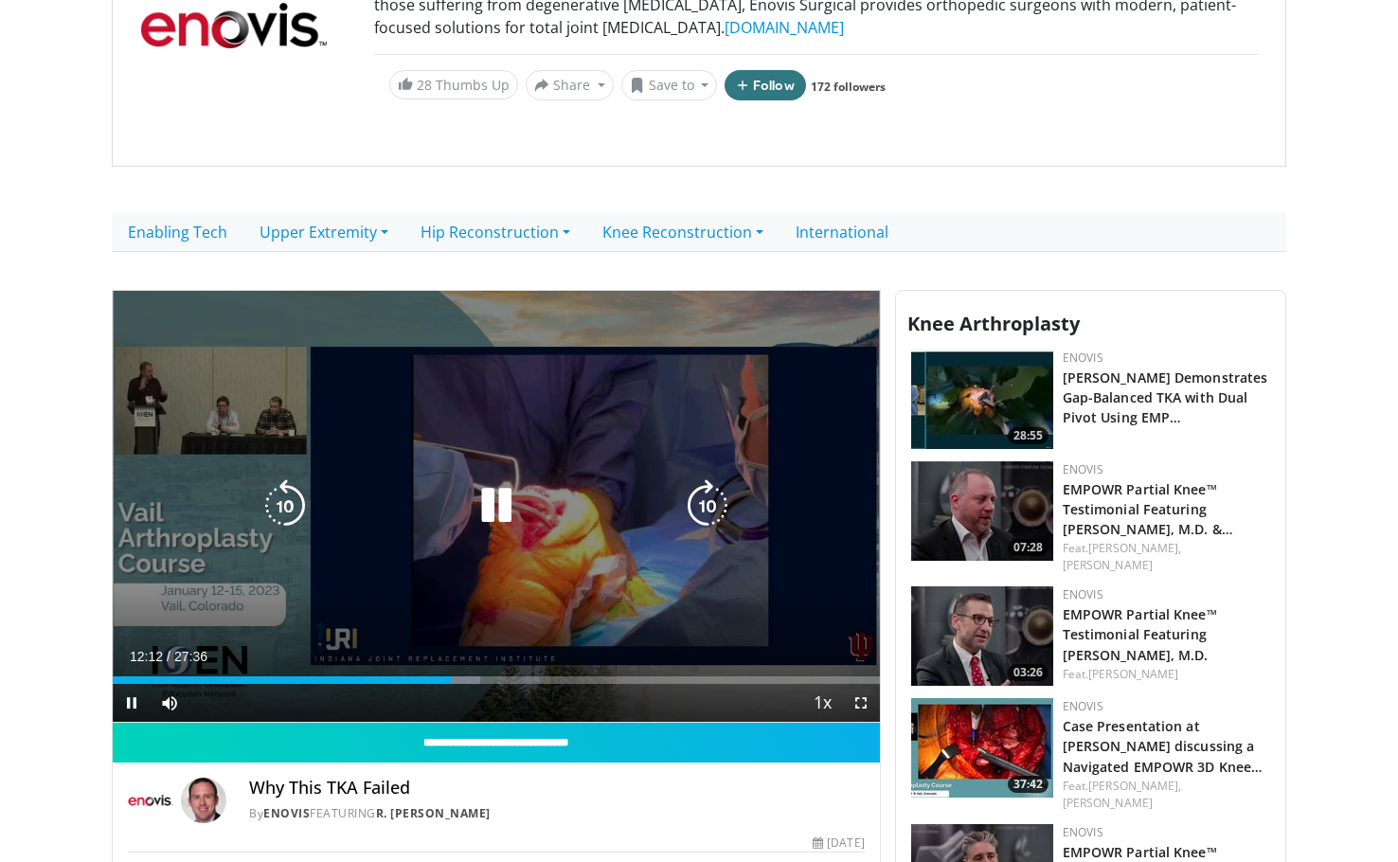
click at [501, 520] on icon "Video Player" at bounding box center [496, 505] width 53 height 53
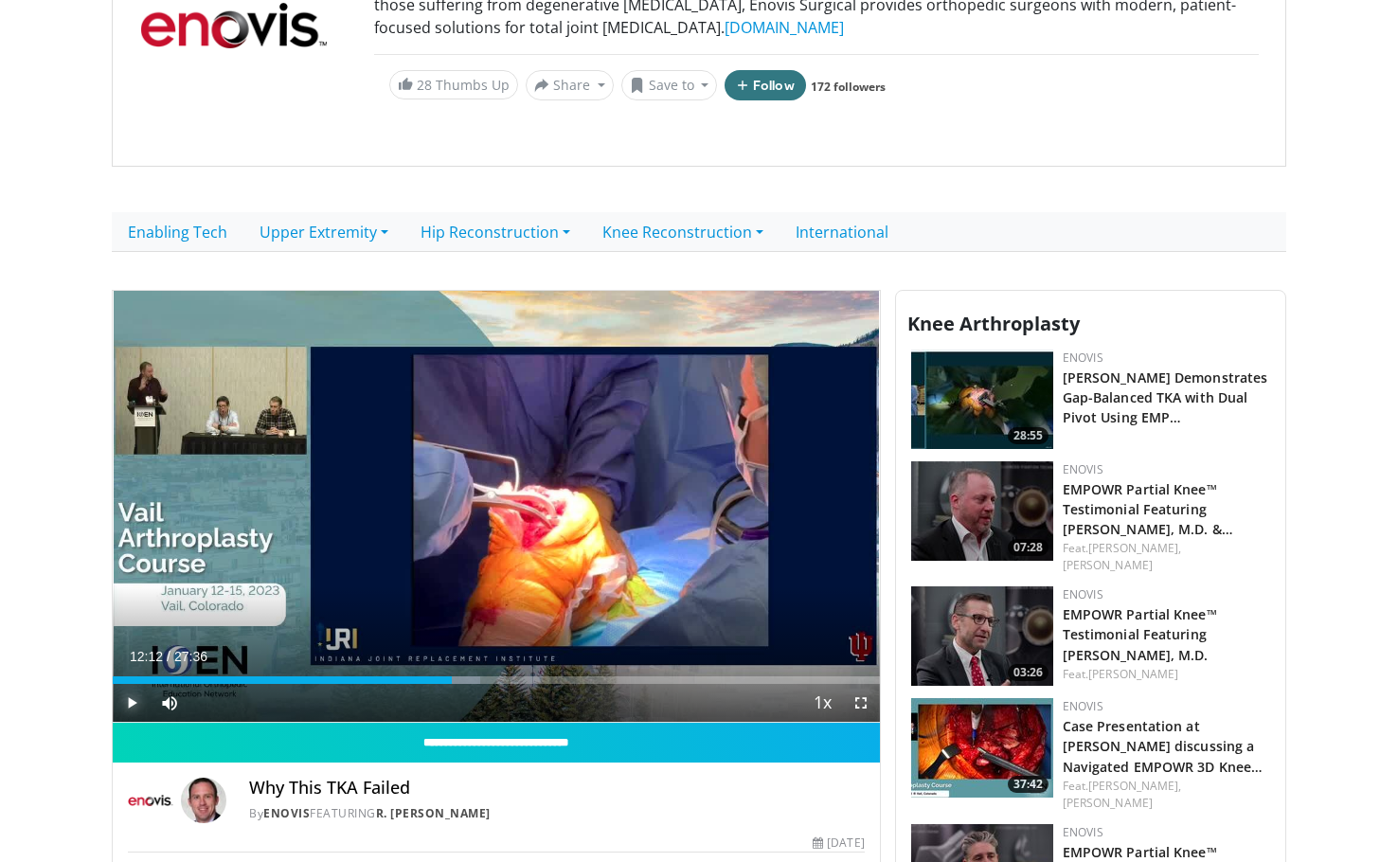
click at [131, 700] on span "Video Player" at bounding box center [132, 703] width 38 height 38
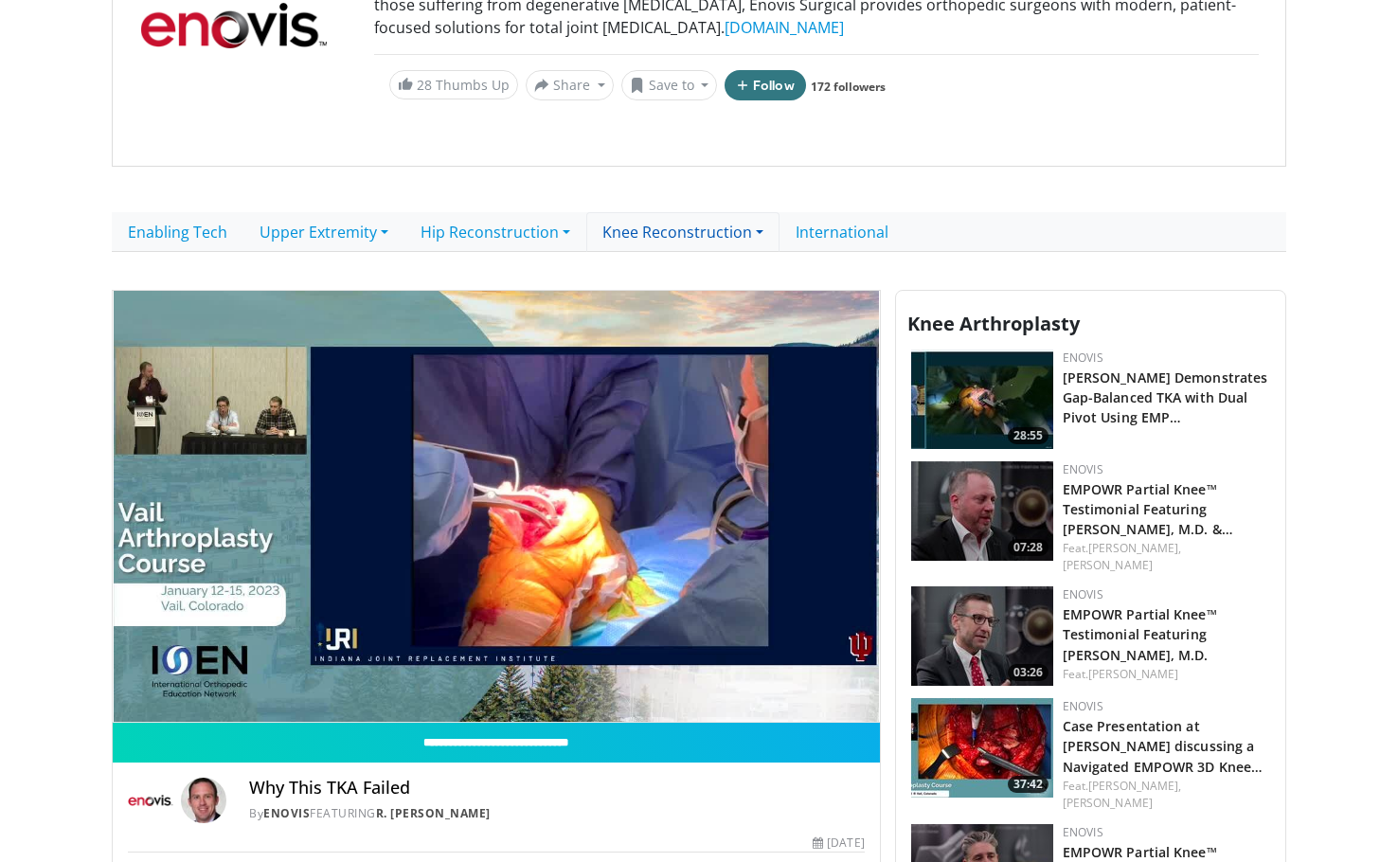
click at [727, 236] on link "Knee Reconstruction" at bounding box center [682, 232] width 193 height 40
click at [692, 279] on link "Knee Arthroplasty" at bounding box center [674, 275] width 175 height 30
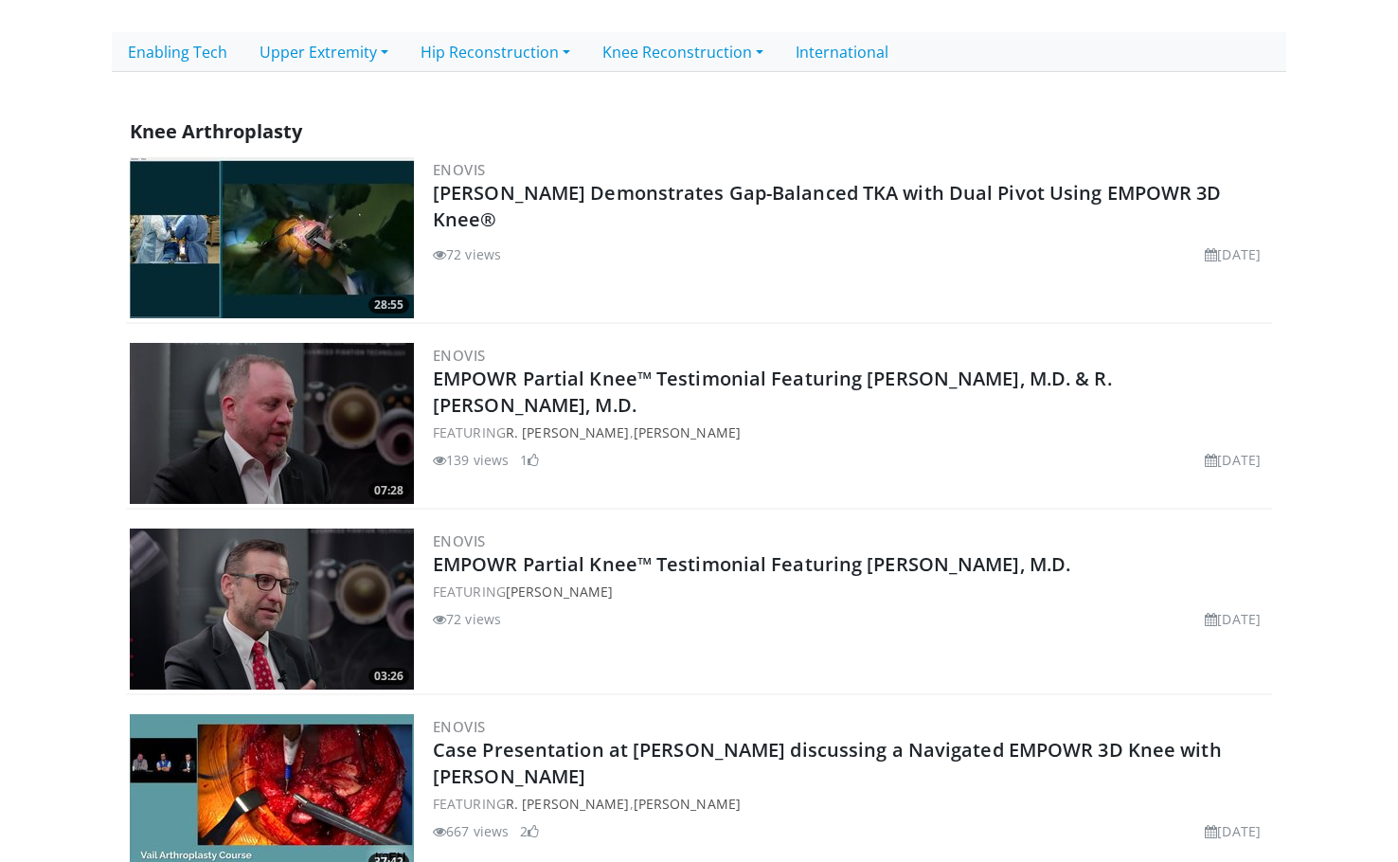
scroll to position [474, 0]
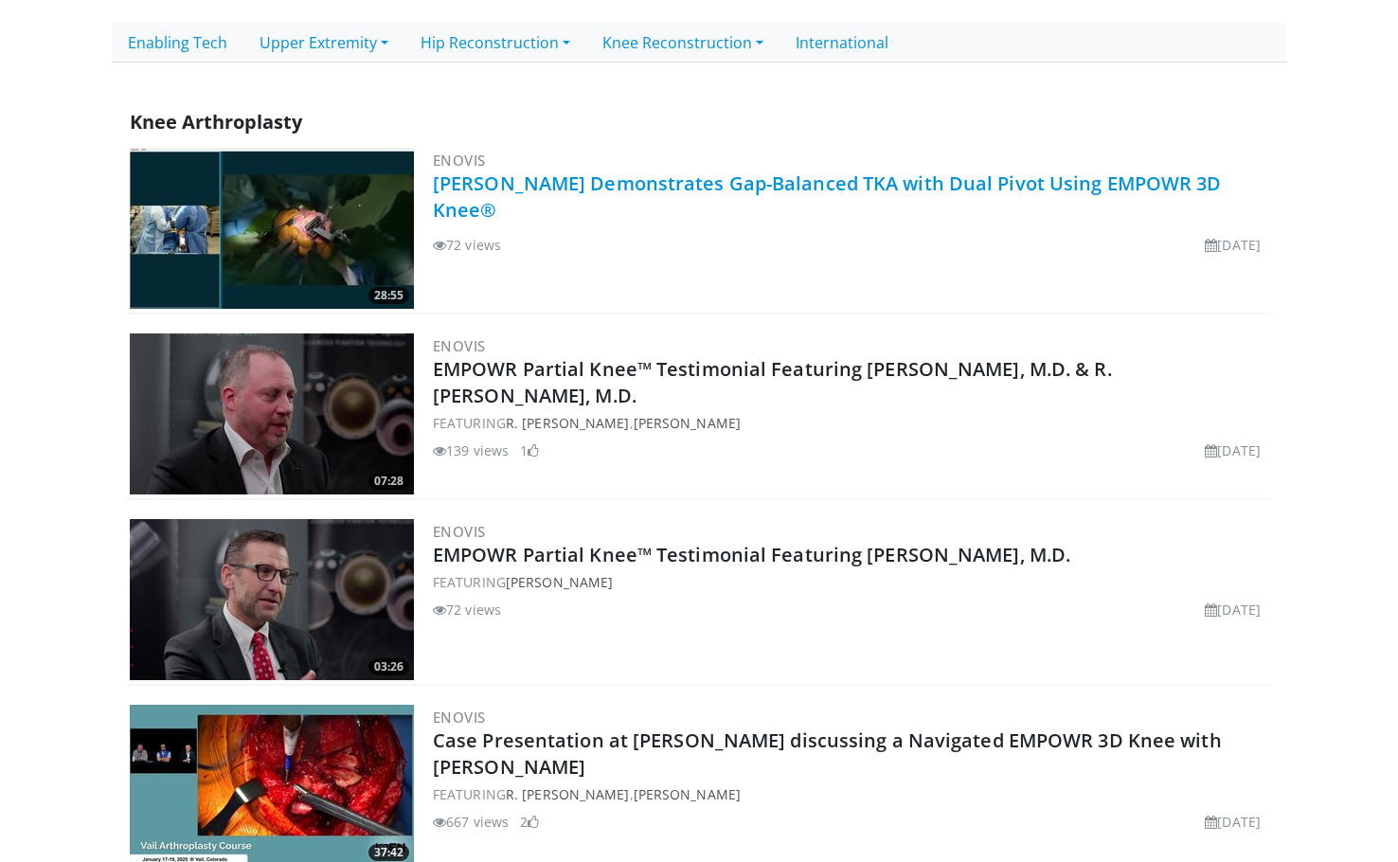
click at [516, 185] on link "[PERSON_NAME] Demonstrates Gap-Balanced TKA with Dual Pivot Using EMPOWR 3D Kne…" at bounding box center [827, 197] width 789 height 52
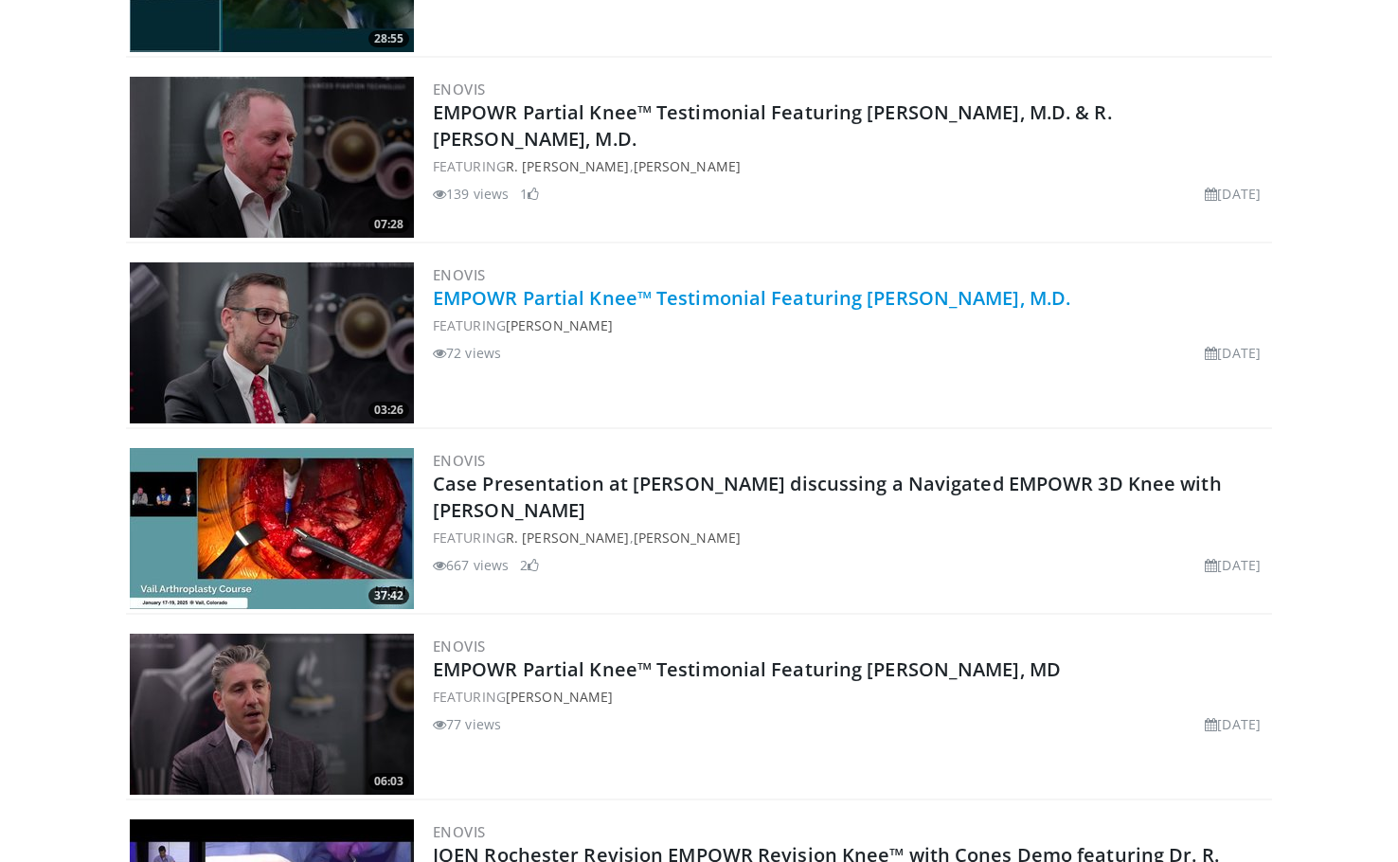
scroll to position [758, 0]
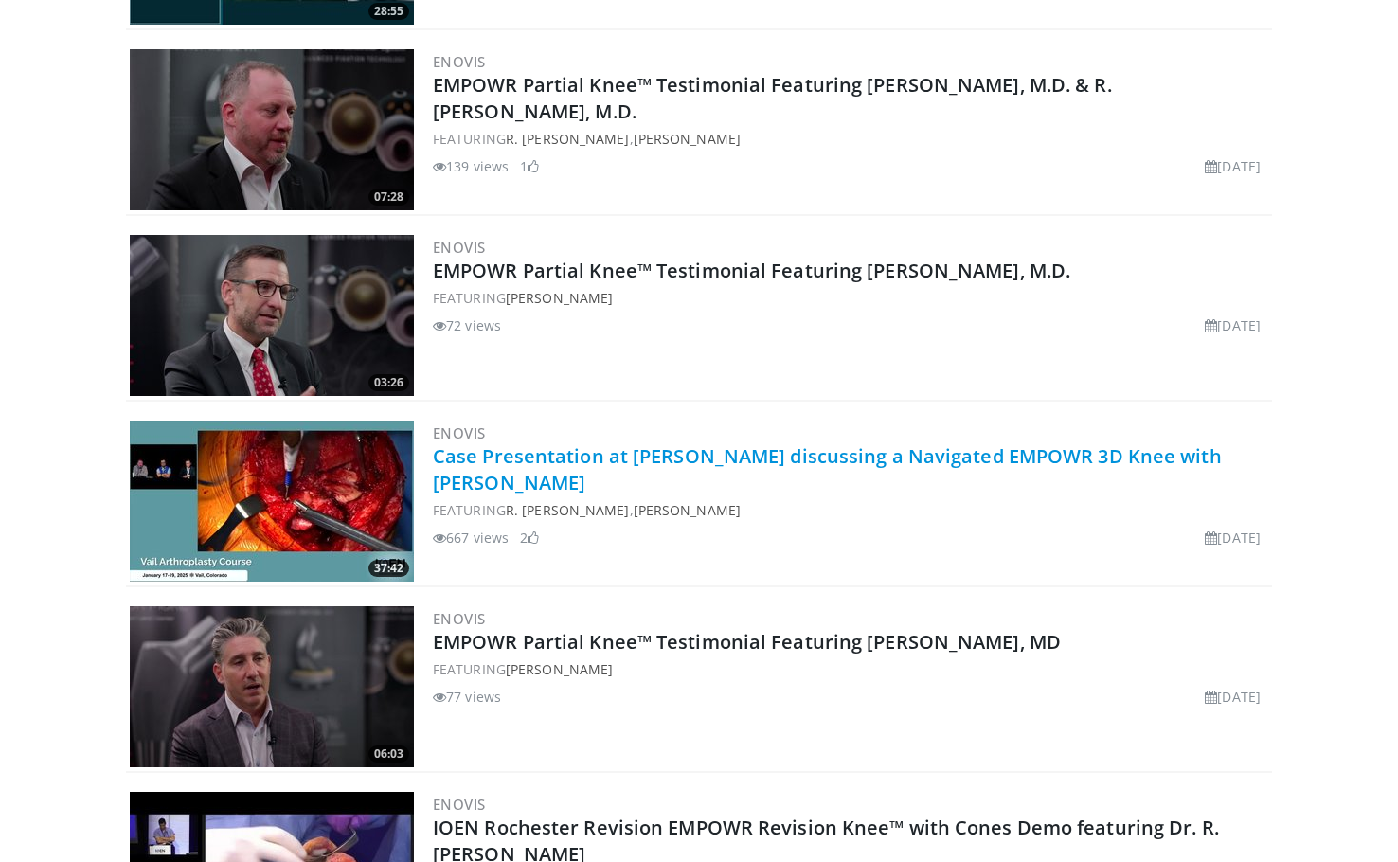
click at [768, 454] on link "Case Presentation at [PERSON_NAME] discussing a Navigated EMPOWR 3D Knee with […" at bounding box center [827, 469] width 789 height 52
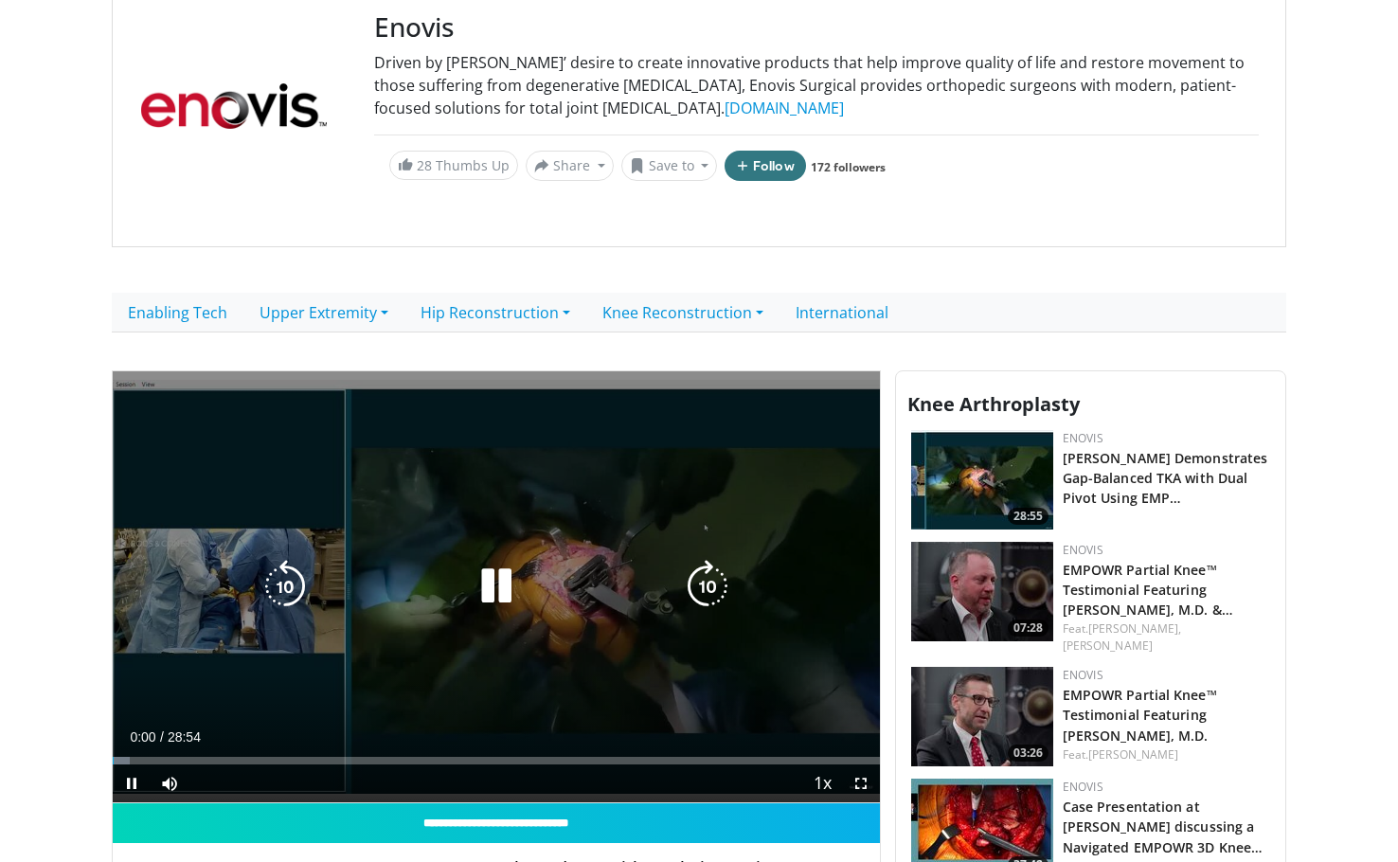
scroll to position [379, 0]
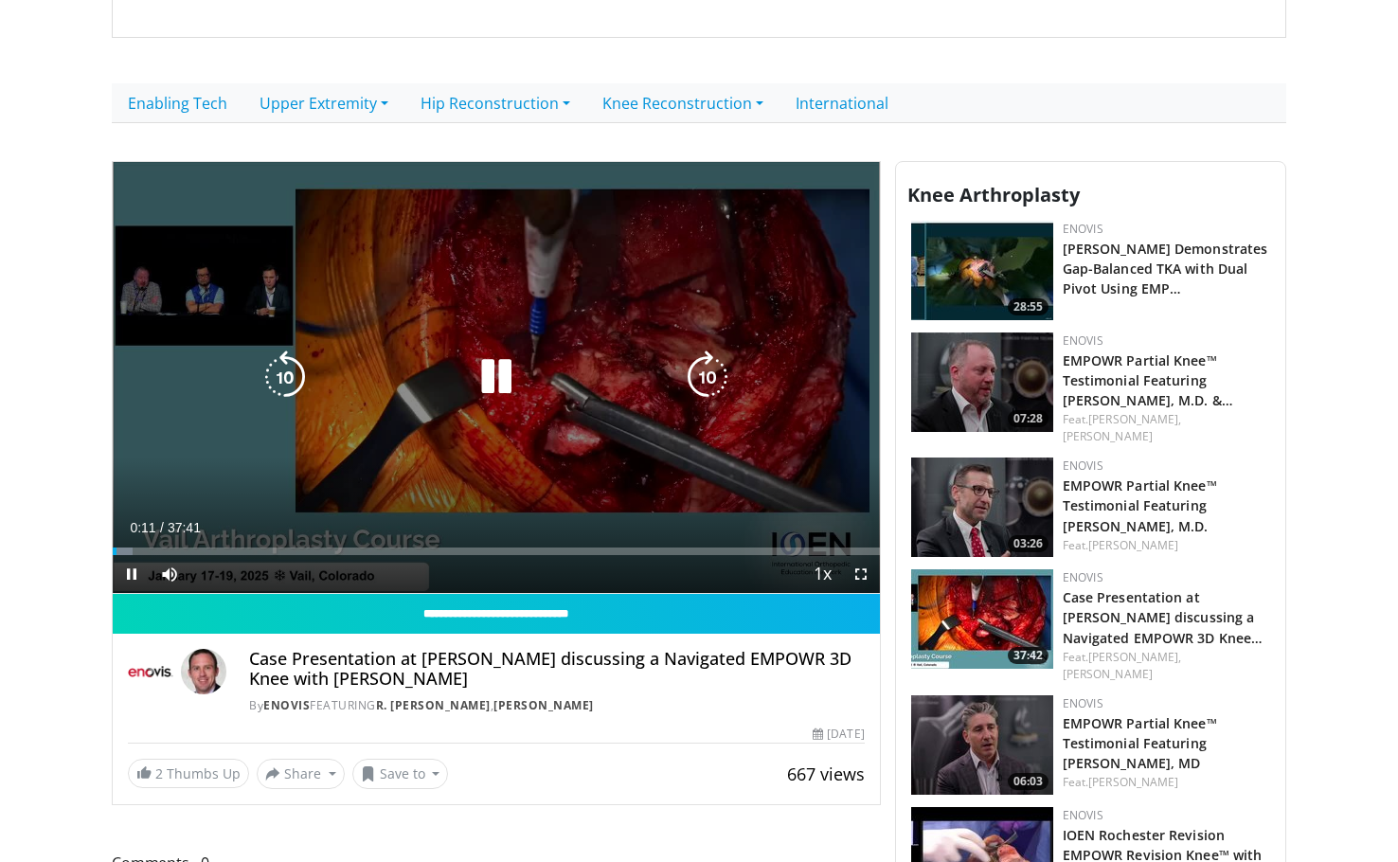
scroll to position [379, 0]
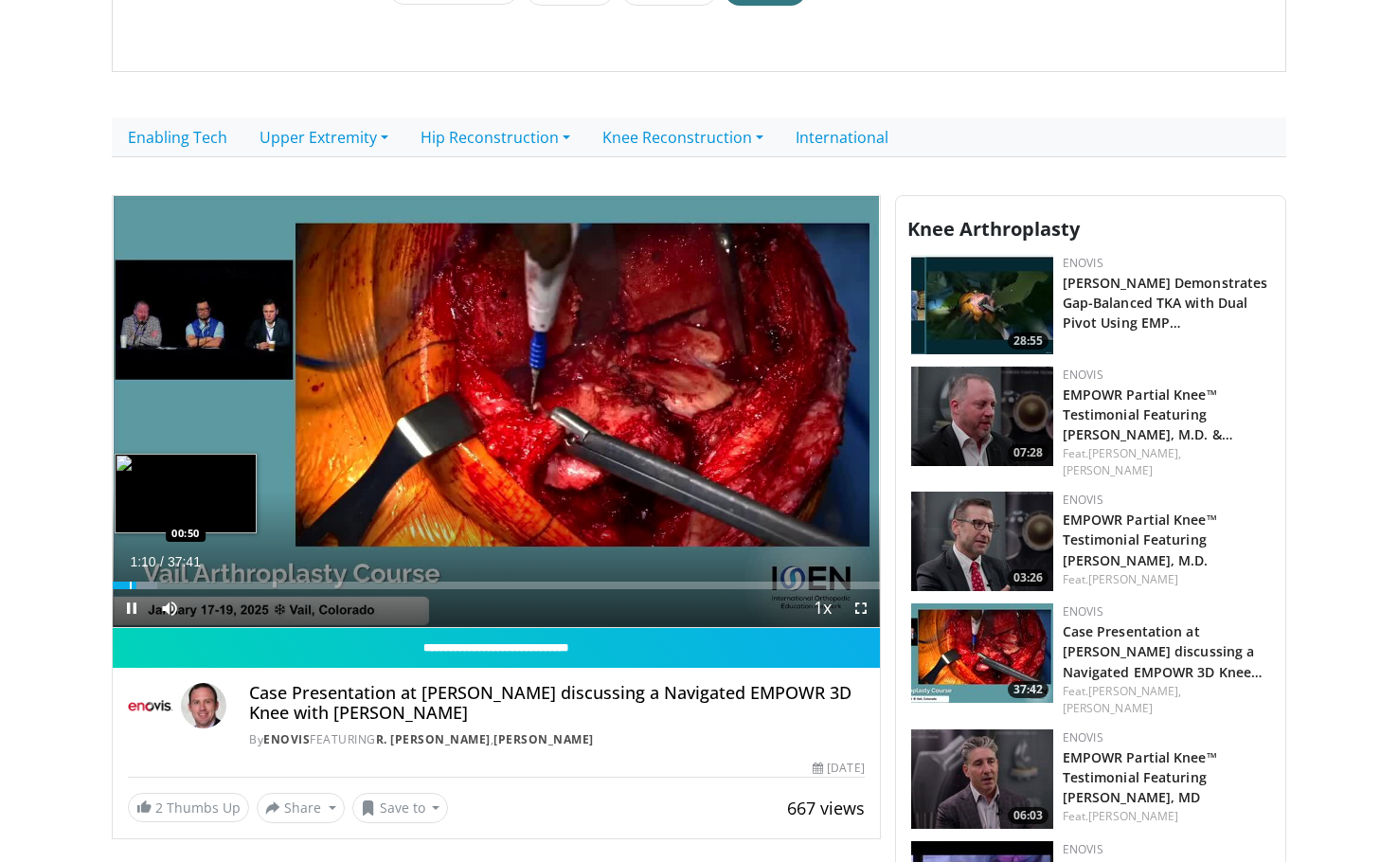
click at [130, 586] on div "Progress Bar" at bounding box center [131, 586] width 2 height 8
click at [124, 584] on div "Loaded : 6.14% 00:54 00:36" at bounding box center [496, 586] width 767 height 8
click at [127, 609] on span "Video Player" at bounding box center [132, 608] width 38 height 38
click at [166, 587] on div "Progress Bar" at bounding box center [167, 586] width 2 height 8
click at [158, 587] on div "Progress Bar" at bounding box center [159, 586] width 2 height 8
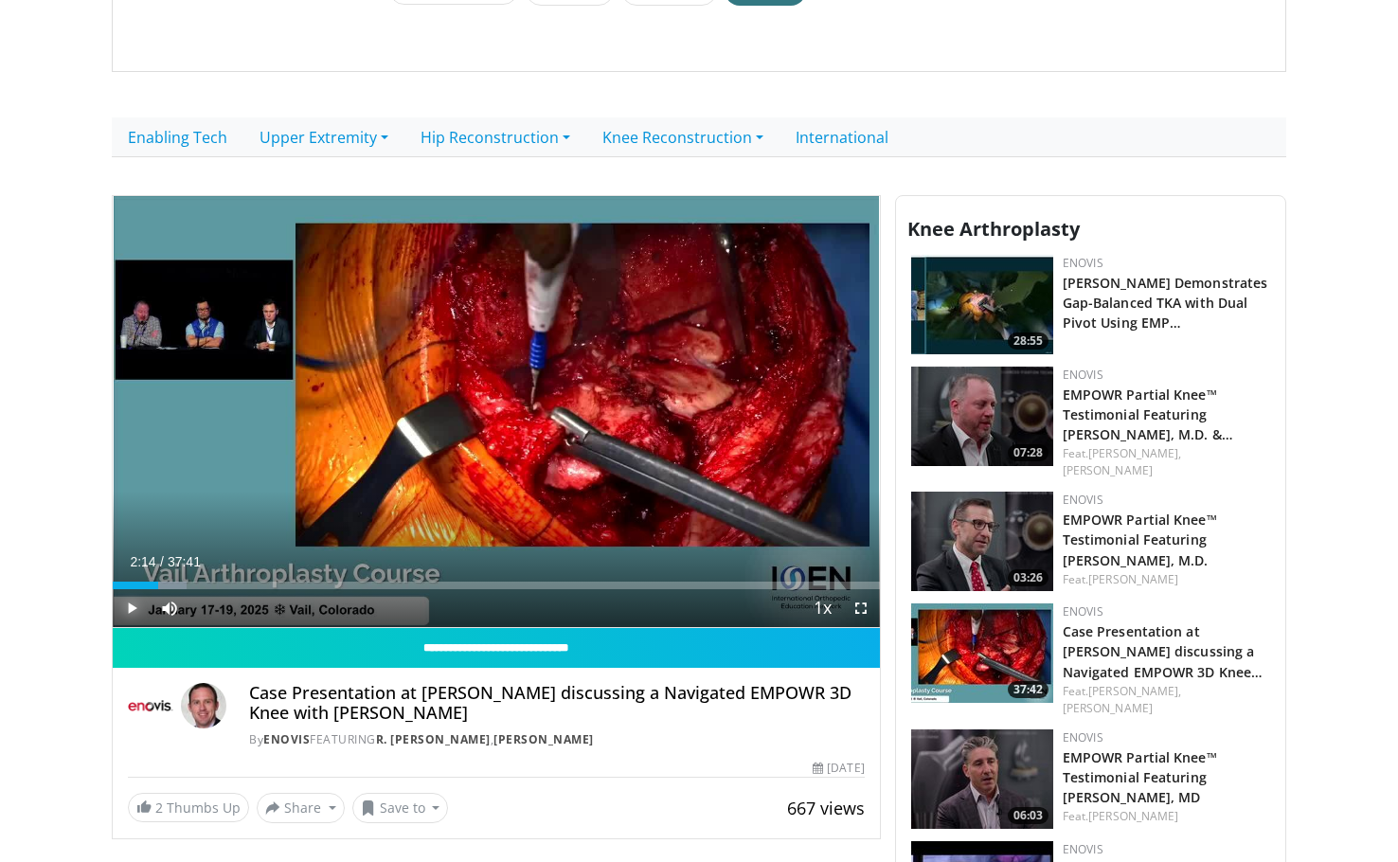
click at [135, 605] on span "Video Player" at bounding box center [132, 608] width 38 height 38
click at [129, 599] on span "Video Player" at bounding box center [132, 608] width 38 height 38
click at [128, 611] on span "Video Player" at bounding box center [132, 608] width 38 height 38
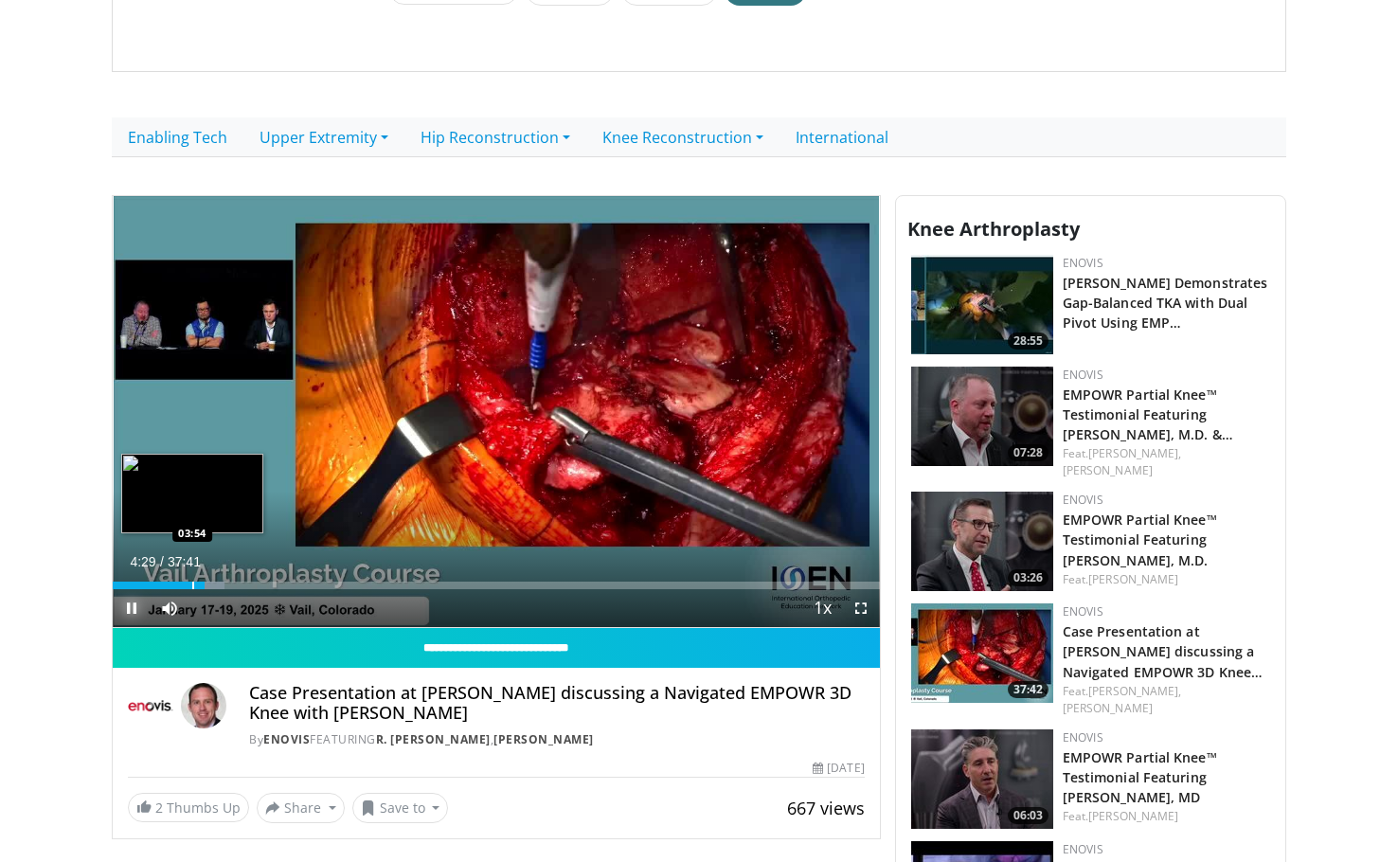
click at [192, 586] on div "Progress Bar" at bounding box center [193, 586] width 2 height 8
click at [179, 586] on div "Progress Bar" at bounding box center [180, 586] width 2 height 8
click at [130, 608] on span "Video Player" at bounding box center [132, 608] width 38 height 38
click at [129, 604] on span "Video Player" at bounding box center [132, 608] width 38 height 38
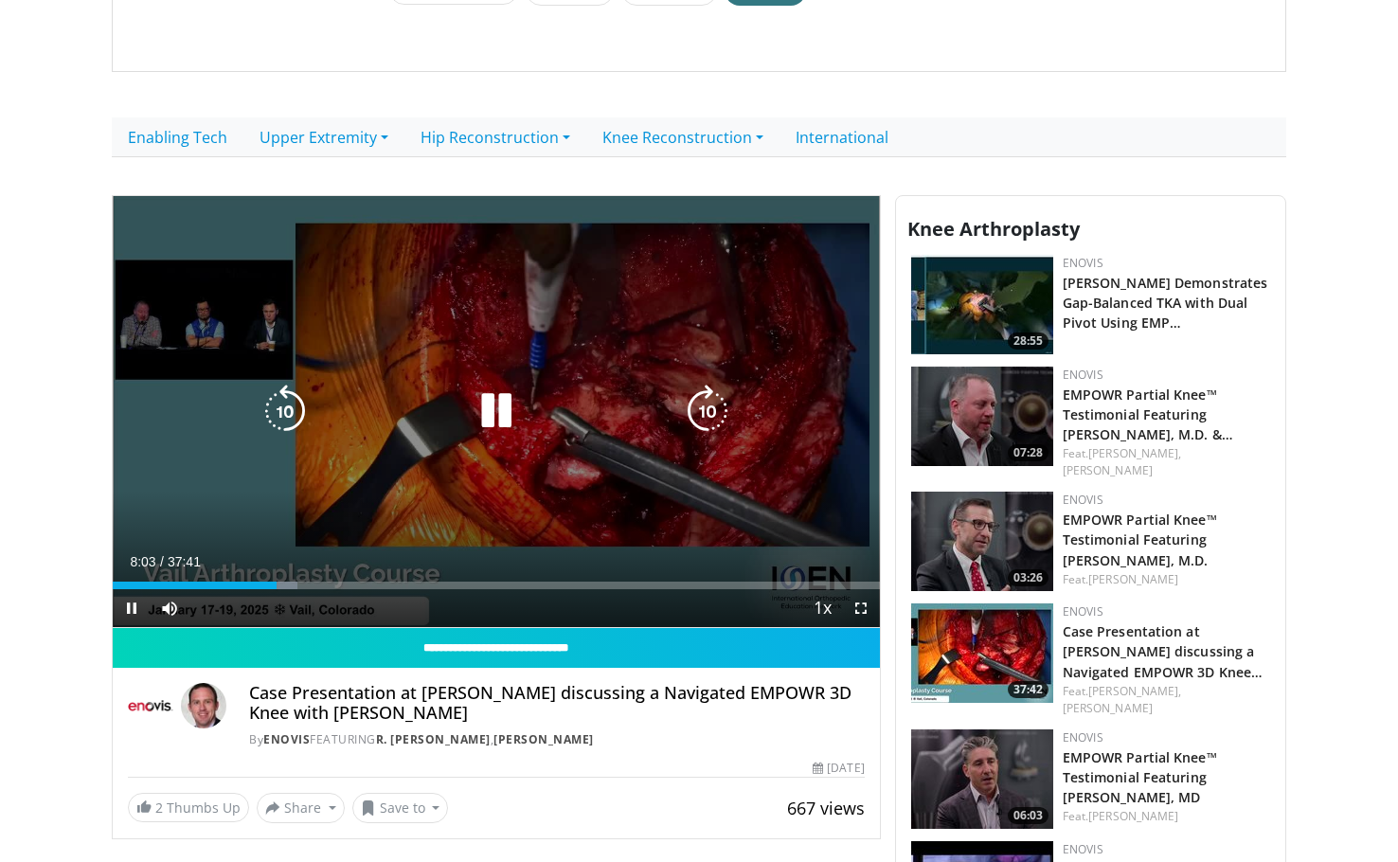
click at [479, 416] on icon "Video Player" at bounding box center [496, 411] width 53 height 53
click at [497, 399] on icon "Video Player" at bounding box center [496, 411] width 53 height 53
click at [484, 411] on icon "Video Player" at bounding box center [496, 411] width 53 height 53
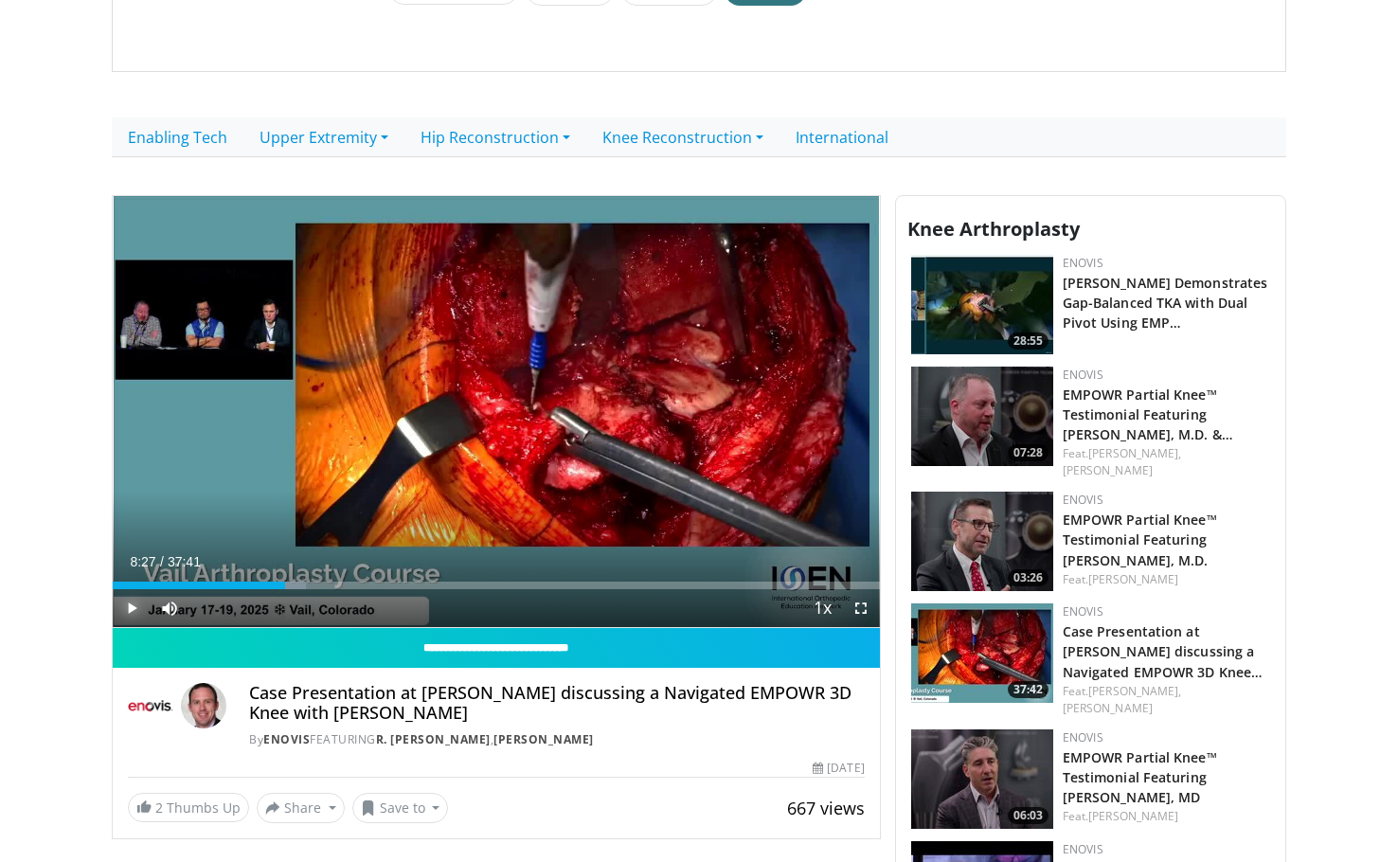
click at [131, 608] on span "Video Player" at bounding box center [132, 608] width 38 height 38
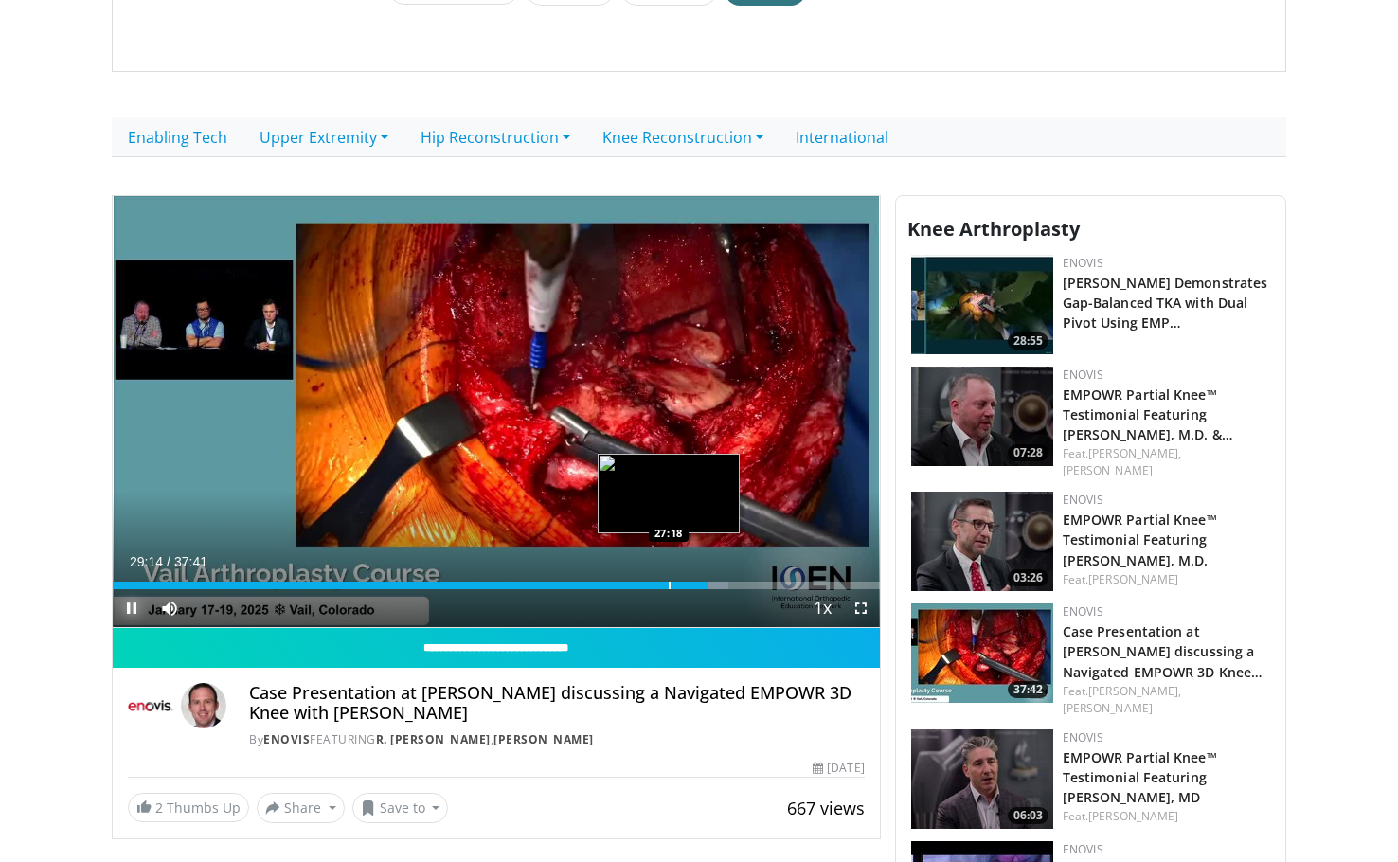
click at [669, 583] on div "Progress Bar" at bounding box center [670, 586] width 2 height 8
click at [649, 585] on div "Progress Bar" at bounding box center [650, 586] width 2 height 8
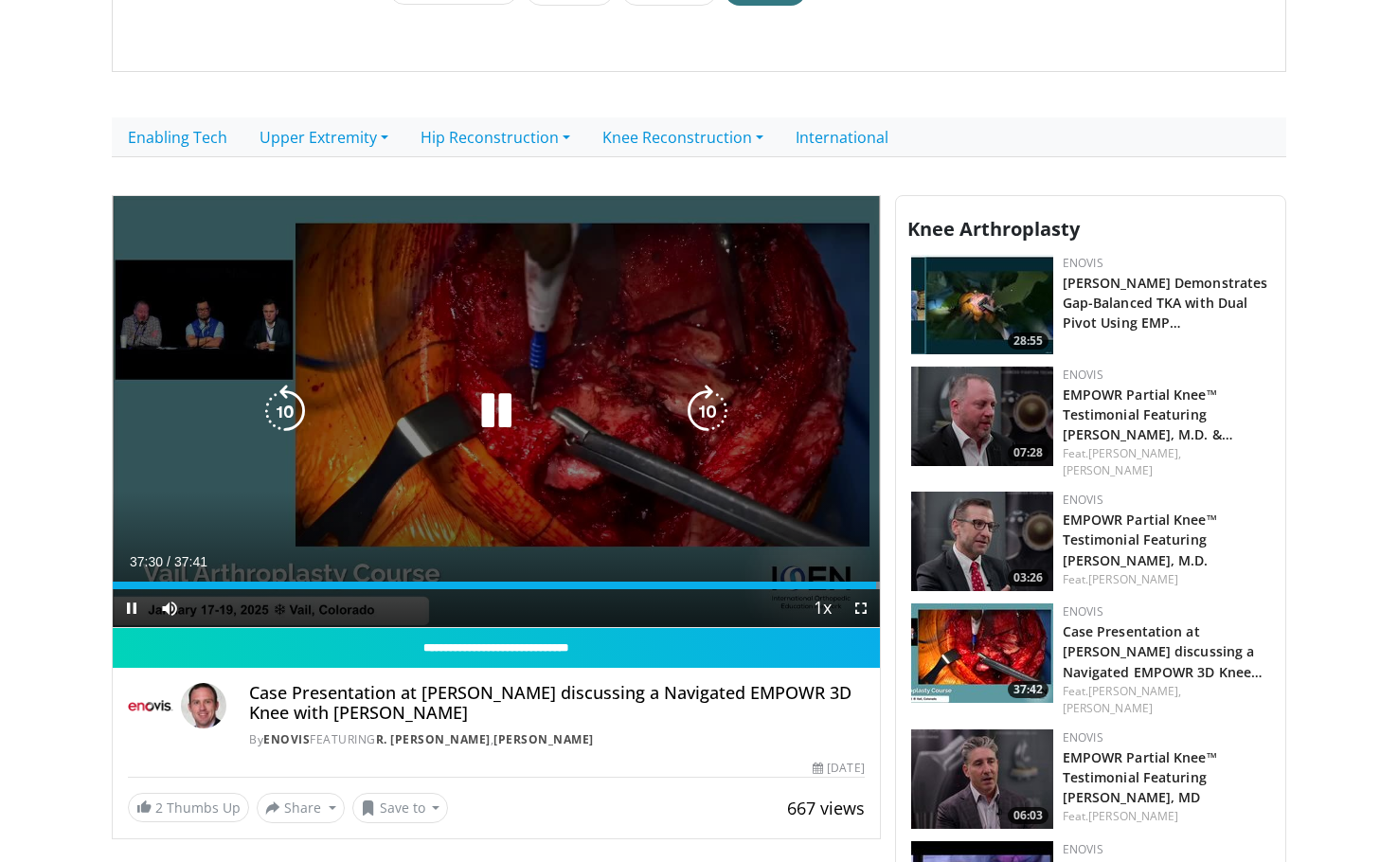
click at [475, 427] on icon "Video Player" at bounding box center [496, 411] width 53 height 53
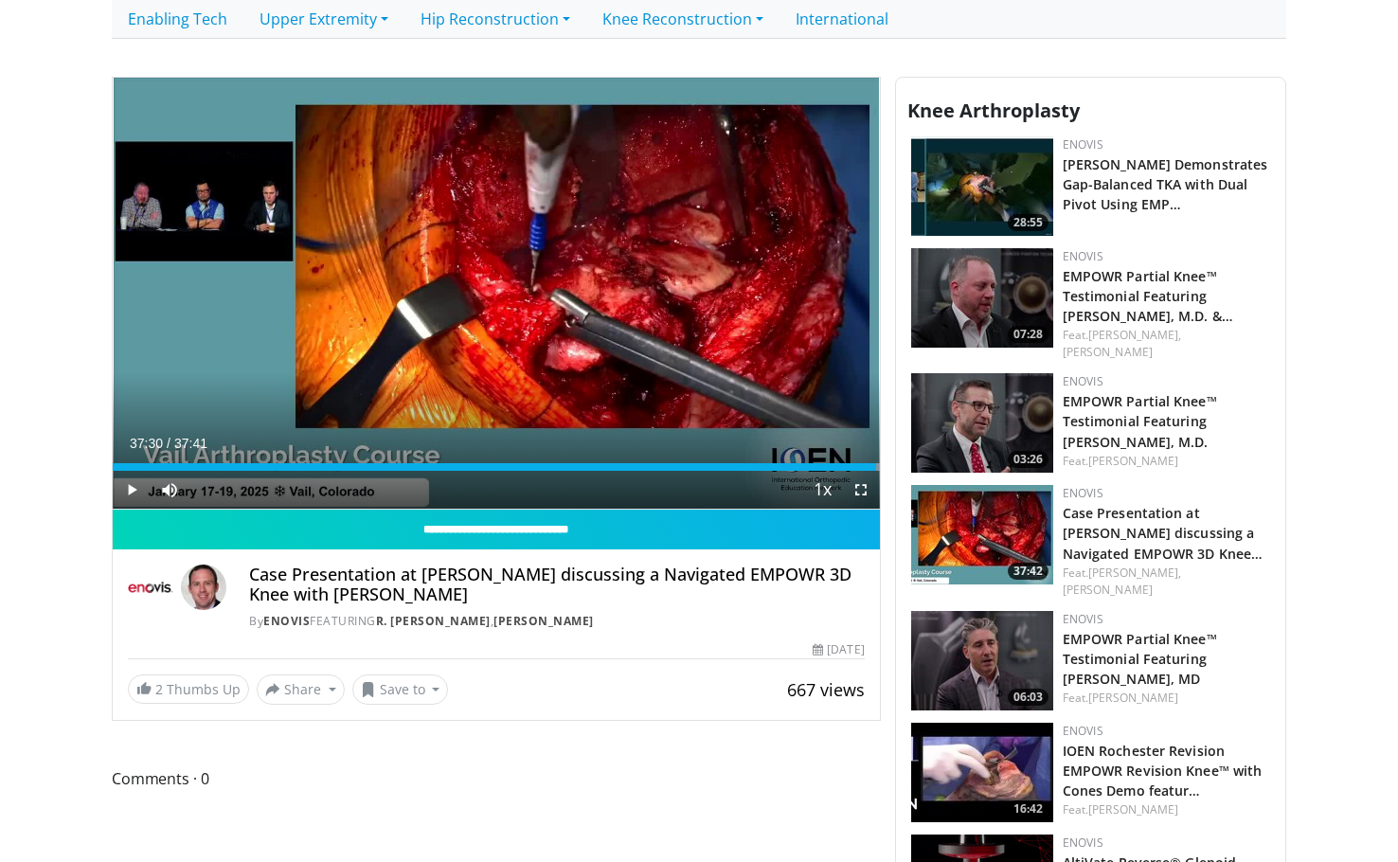
scroll to position [284, 0]
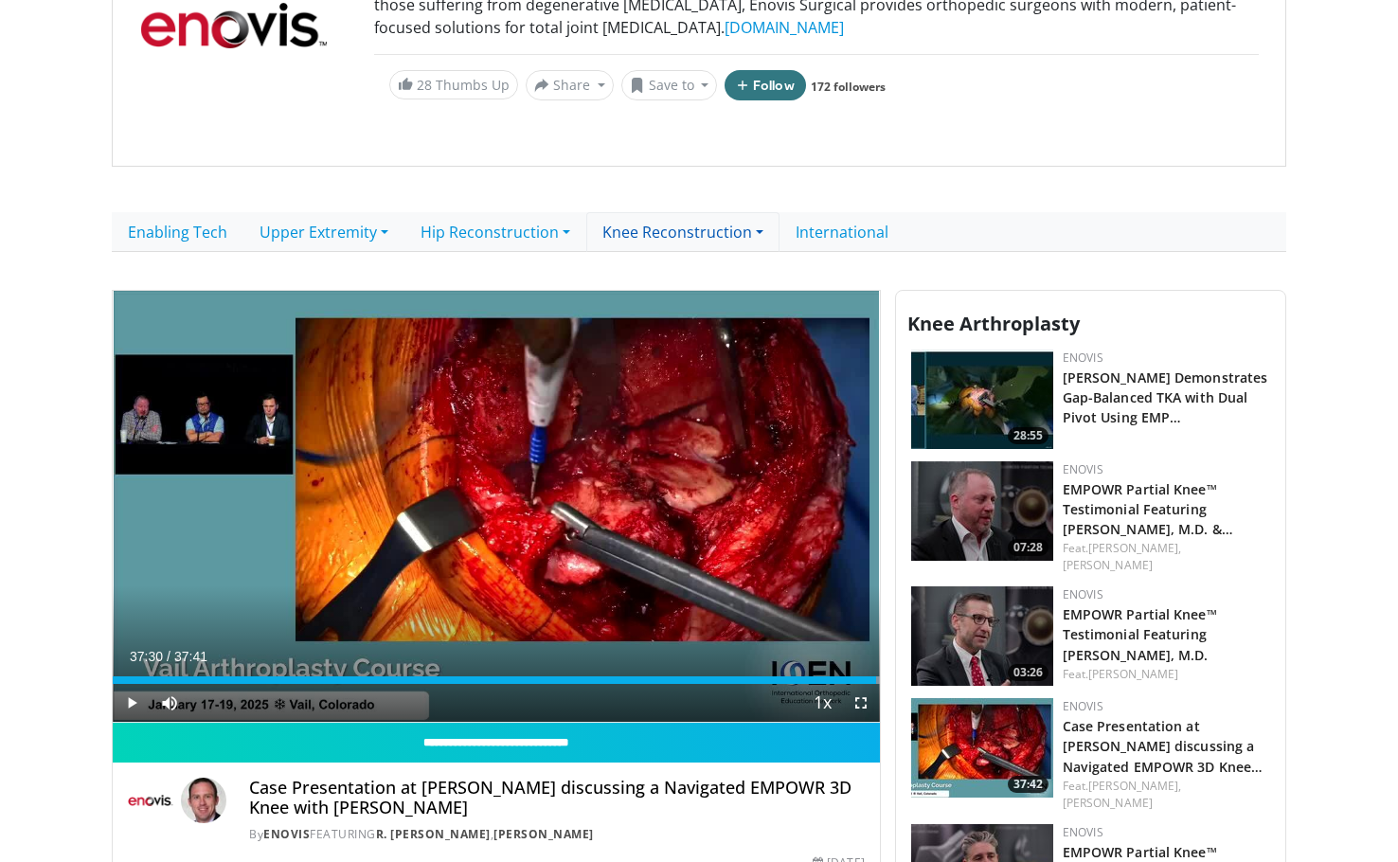
click at [647, 233] on link "Knee Reconstruction" at bounding box center [682, 232] width 193 height 40
click at [676, 265] on link "Knee Arthroplasty" at bounding box center [674, 275] width 175 height 30
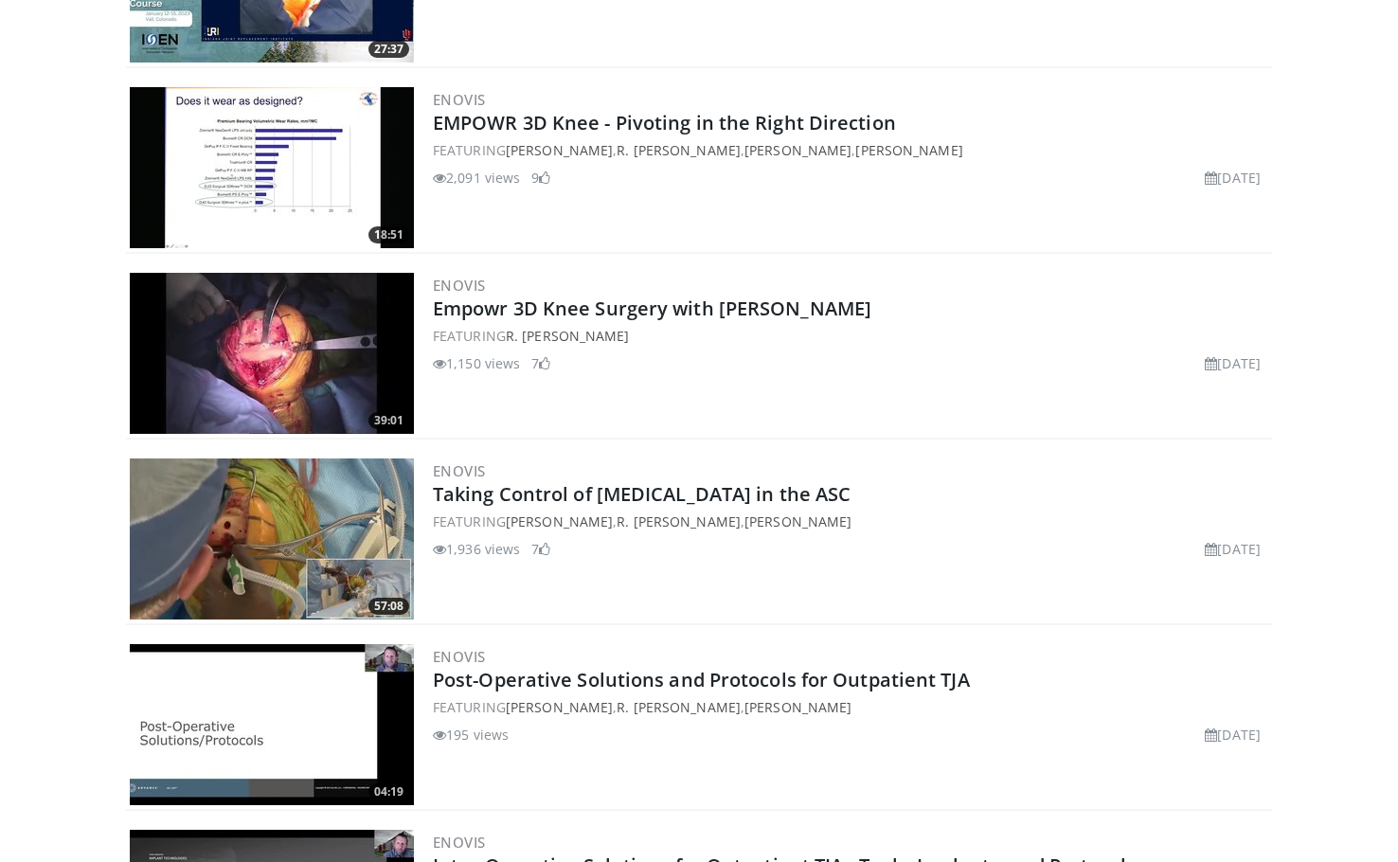
scroll to position [2084, 0]
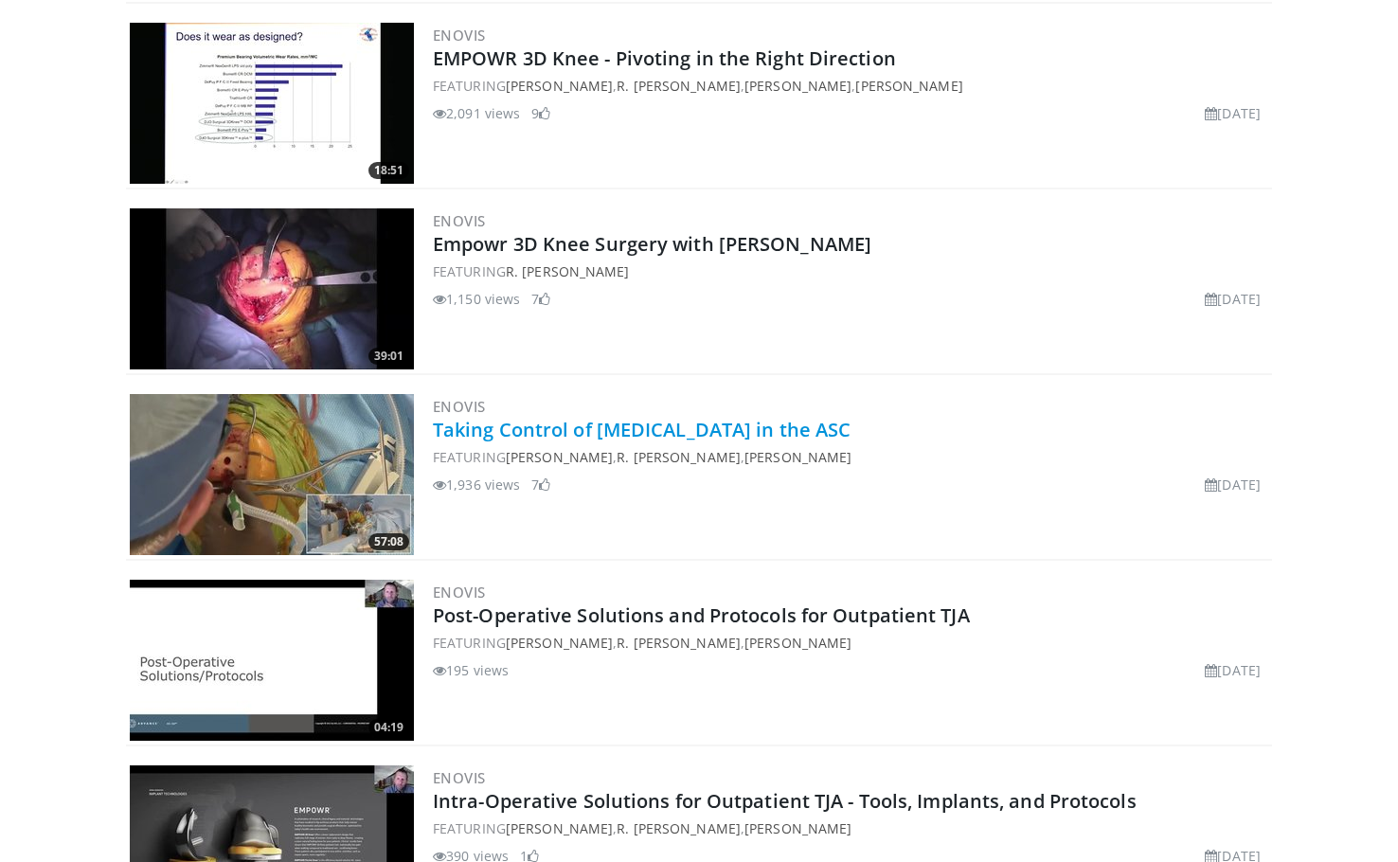
click at [694, 435] on link "Taking Control of [MEDICAL_DATA] in the ASC" at bounding box center [642, 430] width 418 height 26
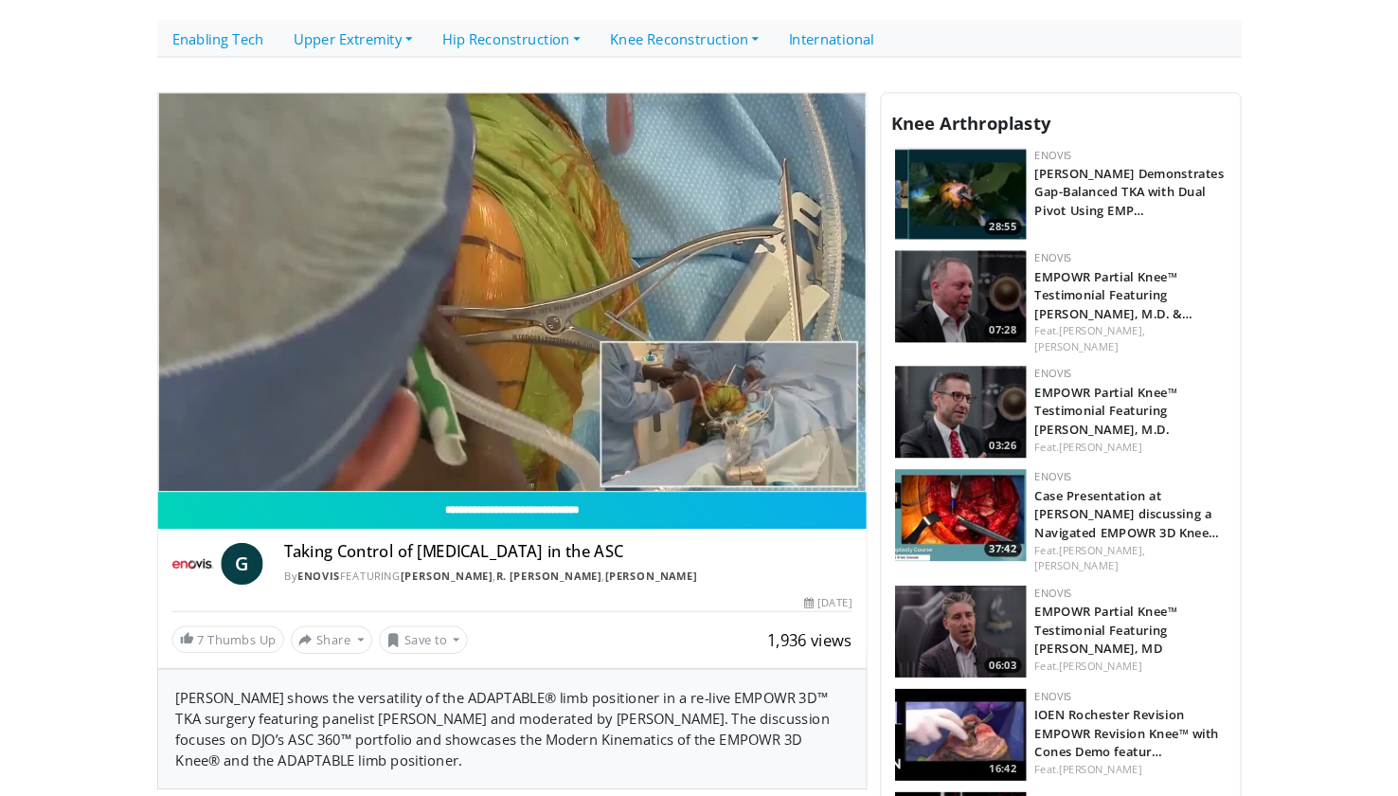
scroll to position [379, 0]
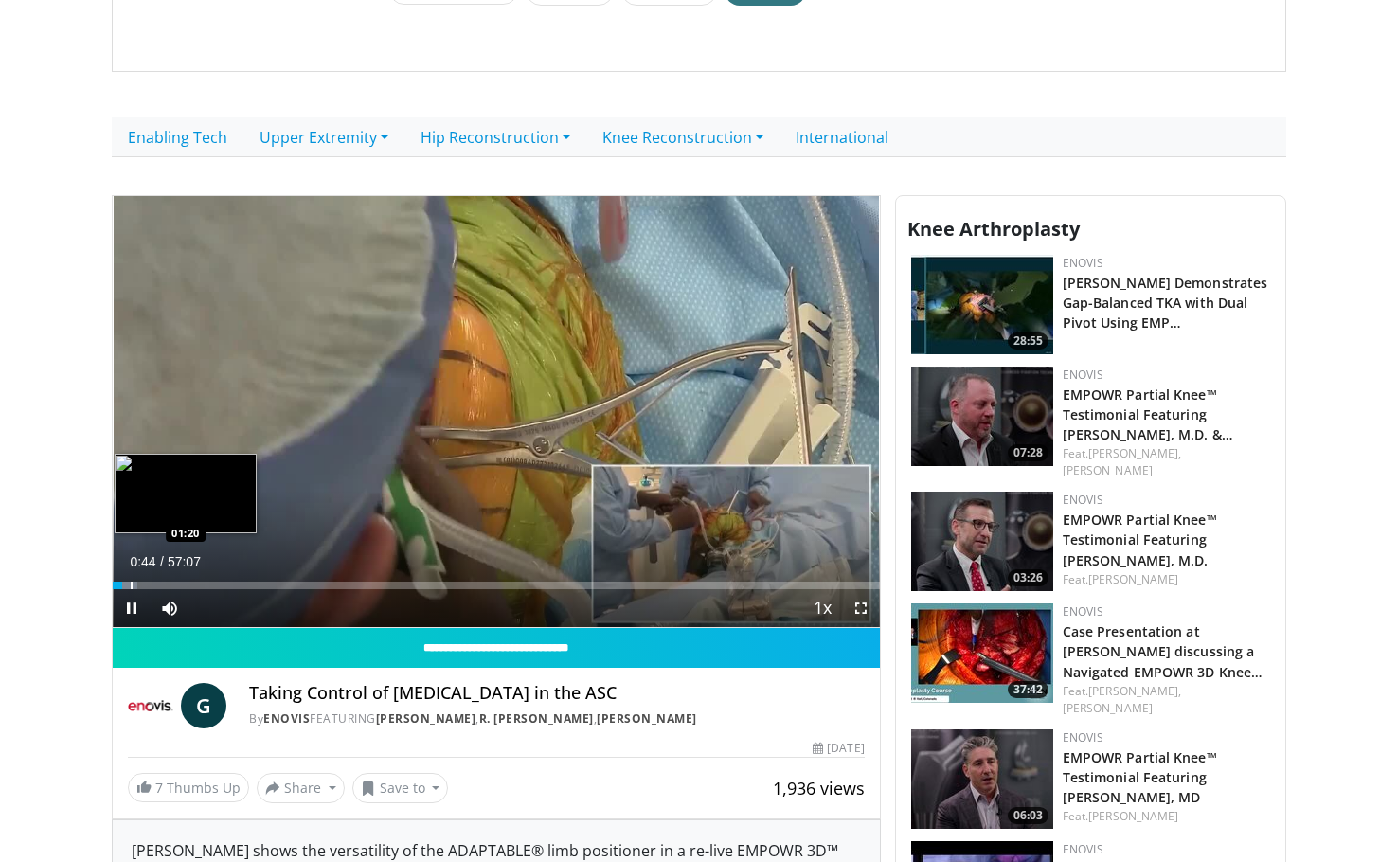
click at [131, 584] on div "Progress Bar" at bounding box center [132, 586] width 2 height 8
click at [126, 582] on div "Progress Bar" at bounding box center [127, 586] width 2 height 8
click at [125, 599] on span "Video Player" at bounding box center [132, 608] width 38 height 38
